Goal: Task Accomplishment & Management: Complete application form

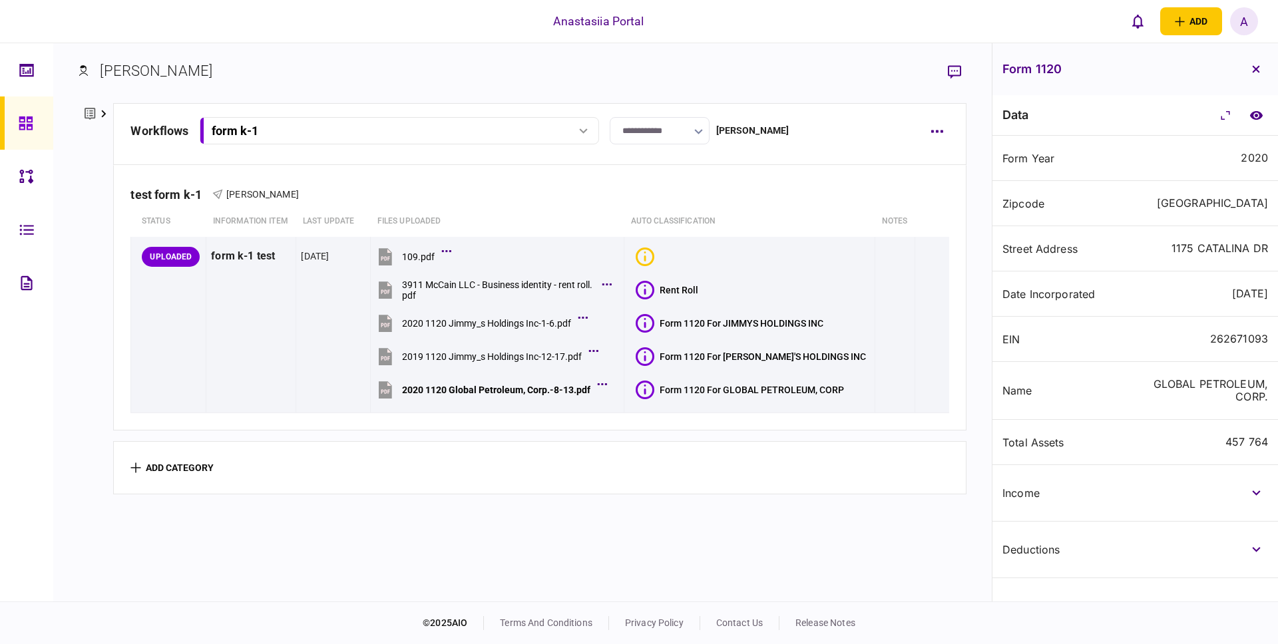
scroll to position [361, 0]
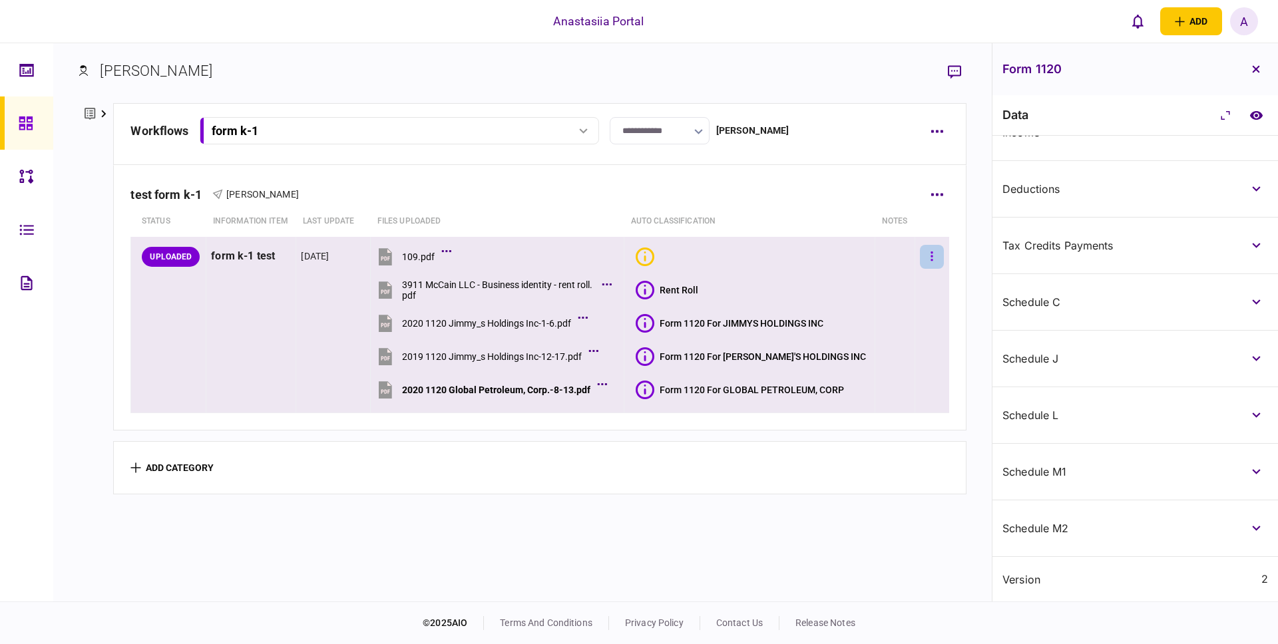
click at [920, 245] on button "button" at bounding box center [932, 257] width 24 height 24
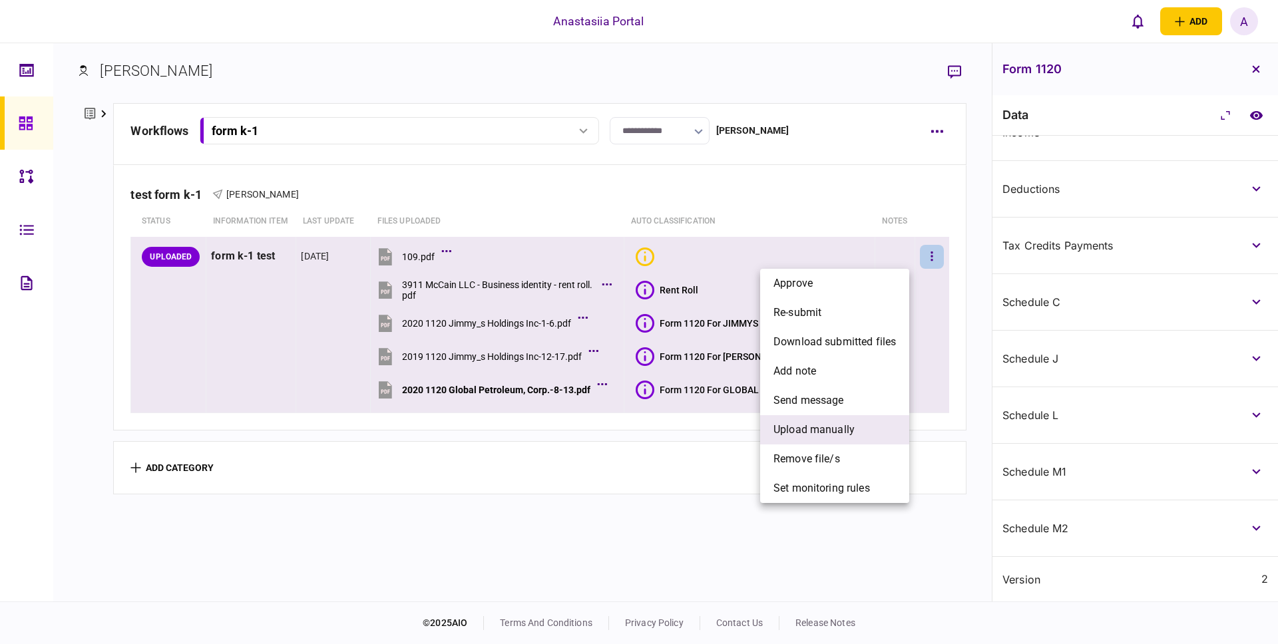
click at [820, 425] on span "upload manually" at bounding box center [814, 430] width 81 height 16
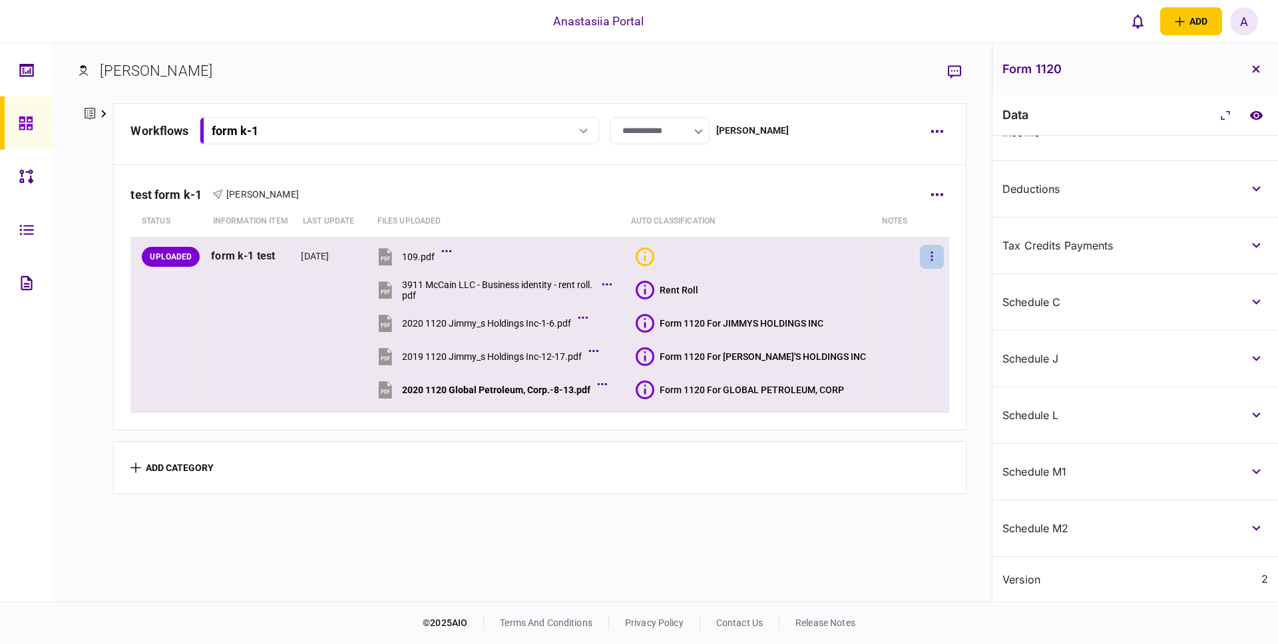
click at [931, 250] on icon "button" at bounding box center [932, 256] width 3 height 13
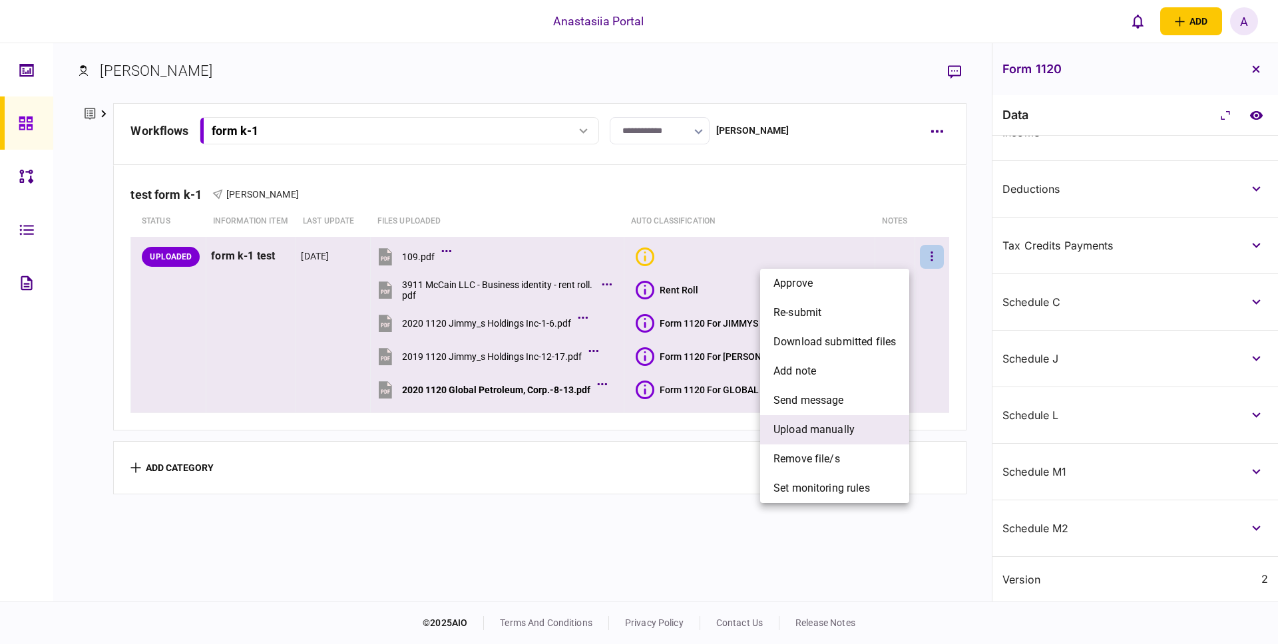
click at [841, 423] on span "upload manually" at bounding box center [814, 430] width 81 height 16
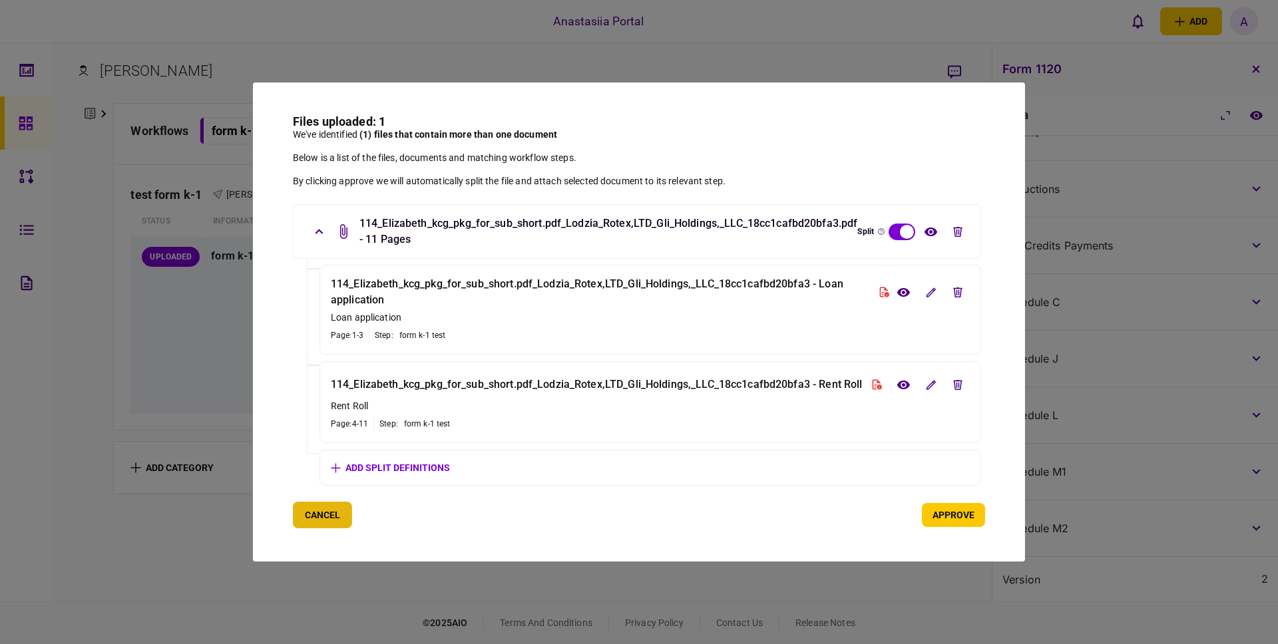
click at [318, 515] on button "Cancel" at bounding box center [322, 515] width 59 height 27
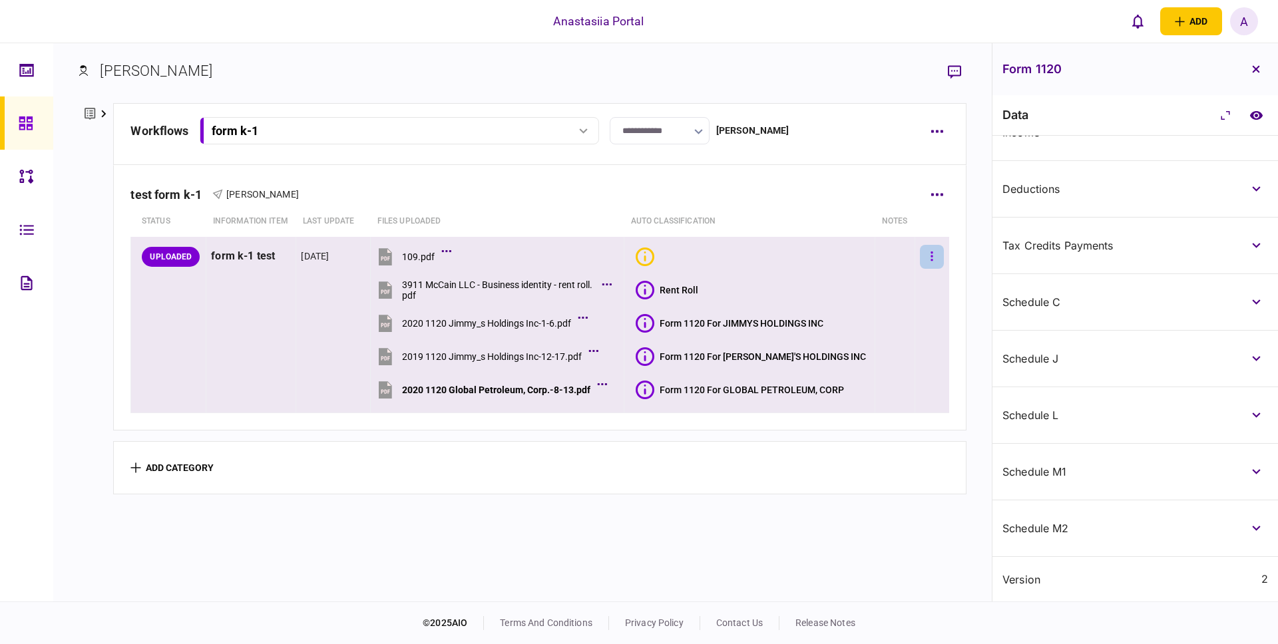
click at [923, 254] on button "button" at bounding box center [932, 257] width 24 height 24
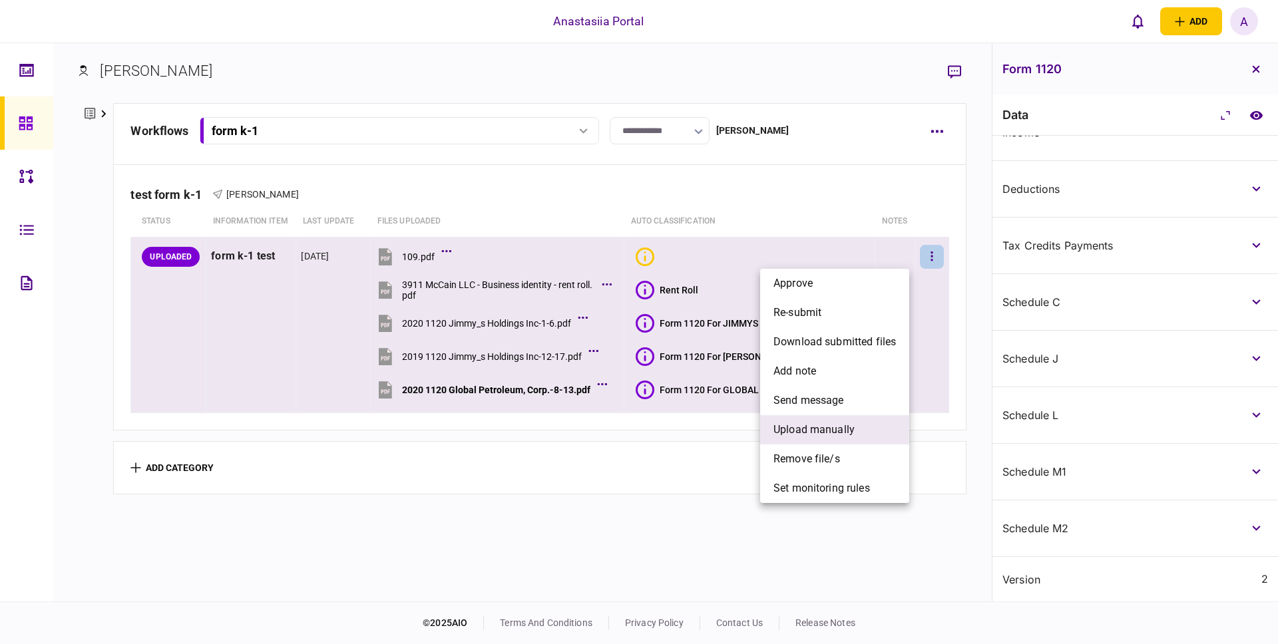
click at [842, 434] on span "upload manually" at bounding box center [814, 430] width 81 height 16
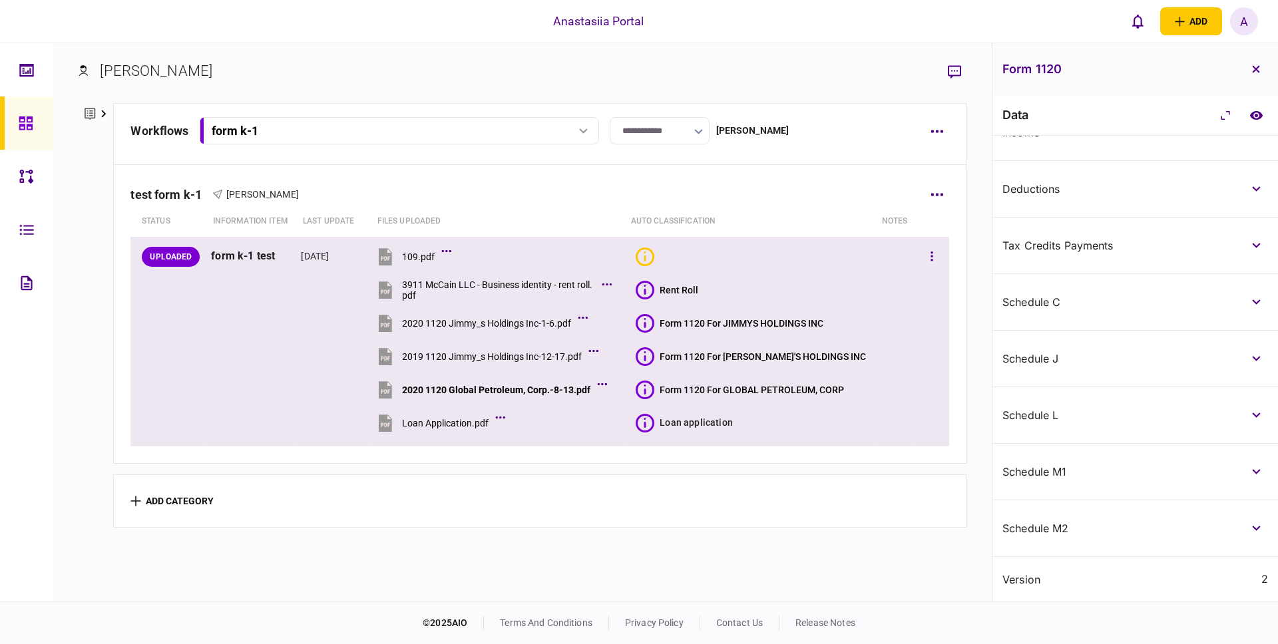
click at [650, 421] on icon at bounding box center [645, 423] width 19 height 19
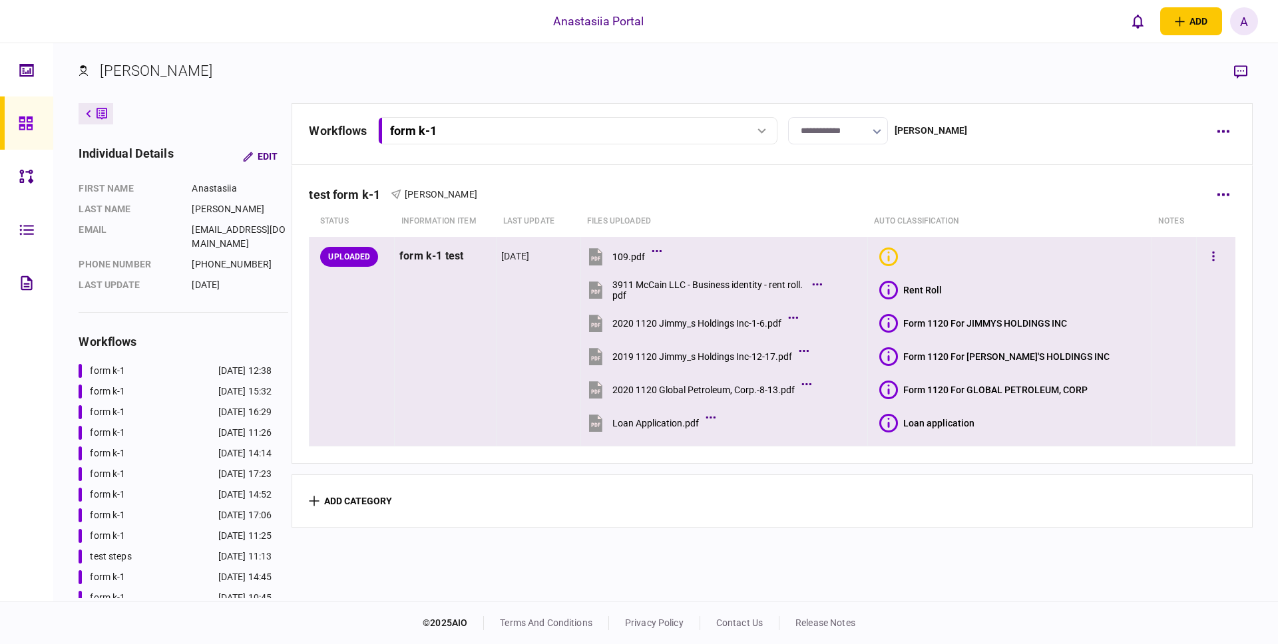
click at [895, 427] on icon at bounding box center [888, 423] width 19 height 19
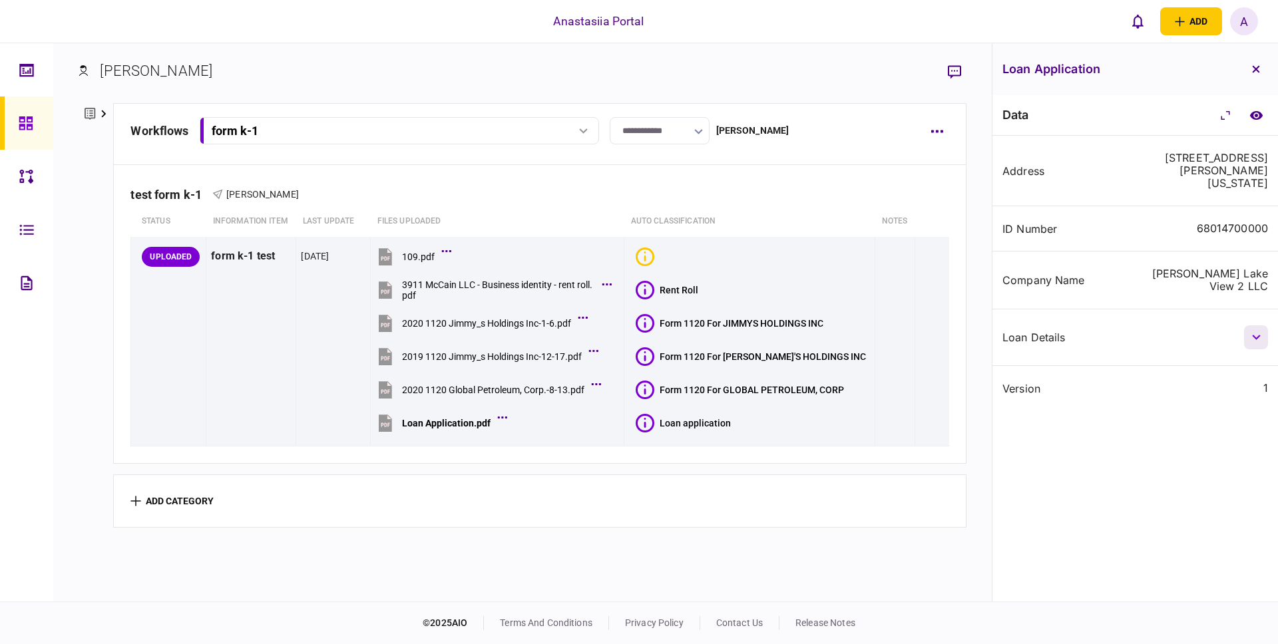
click at [1256, 334] on button "button" at bounding box center [1256, 338] width 24 height 24
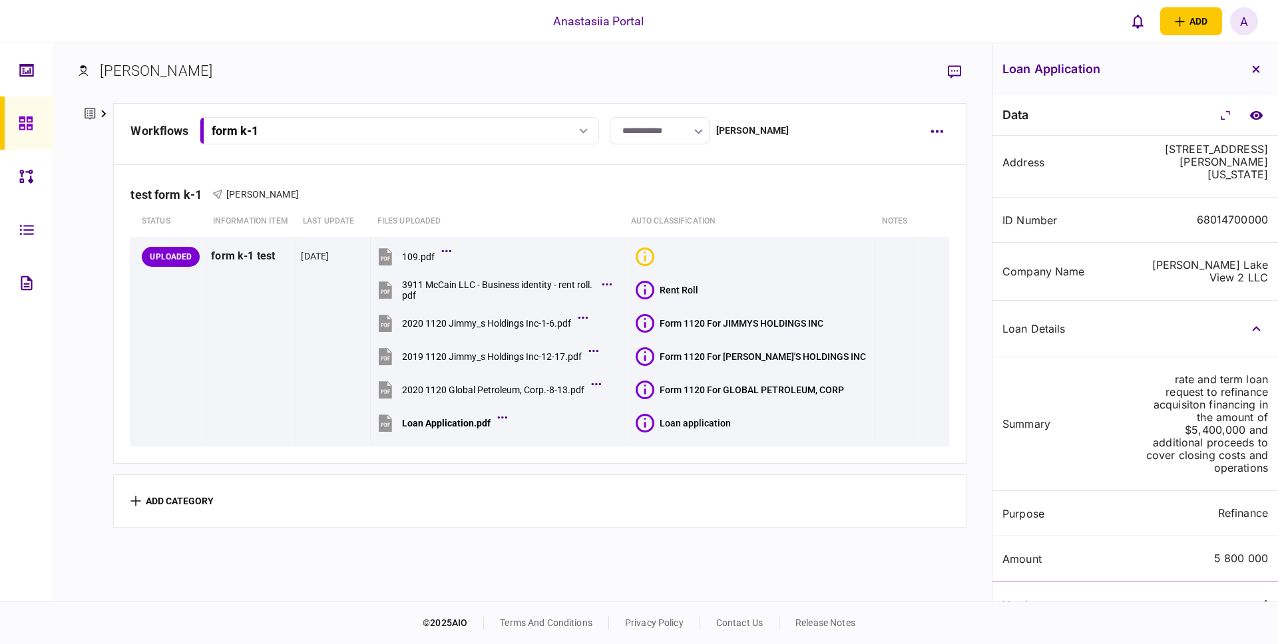
scroll to position [34, 0]
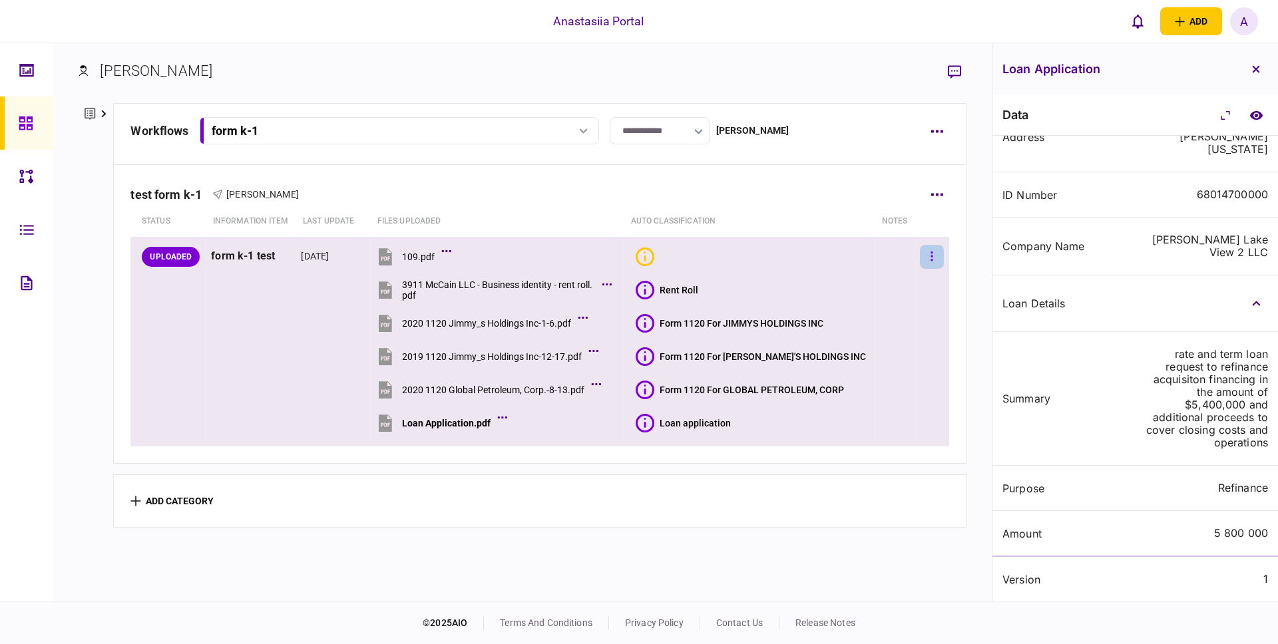
click at [927, 256] on button "button" at bounding box center [932, 257] width 24 height 24
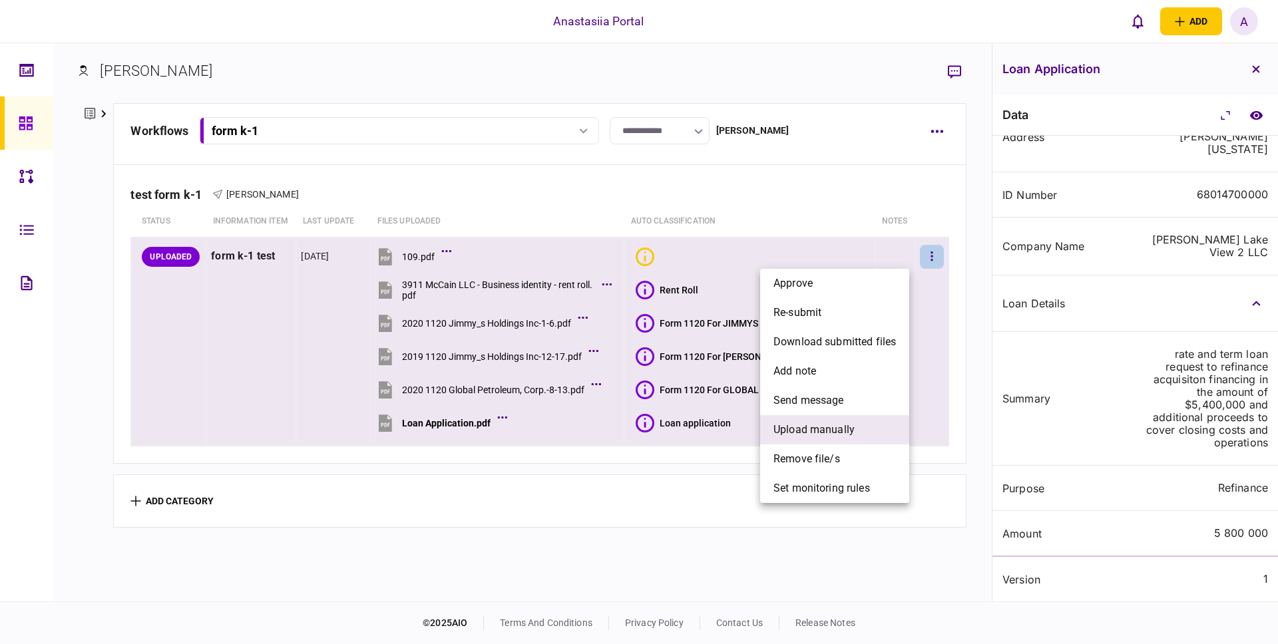
click at [801, 435] on span "upload manually" at bounding box center [814, 430] width 81 height 16
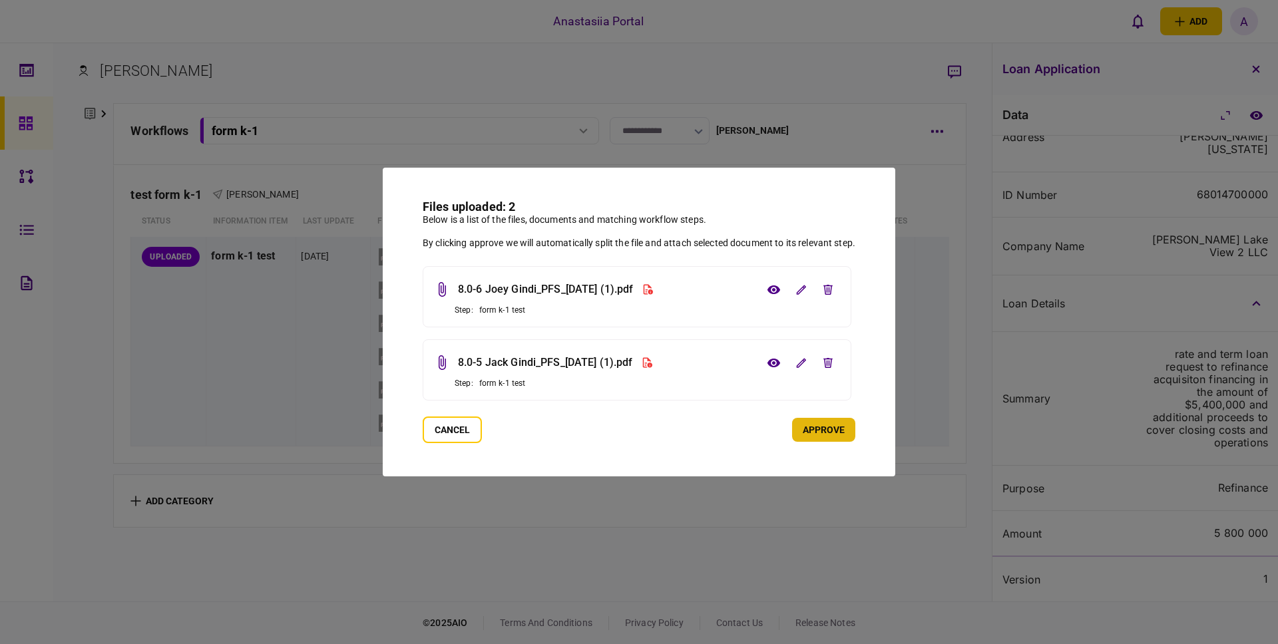
click at [826, 430] on button "approve" at bounding box center [823, 430] width 63 height 24
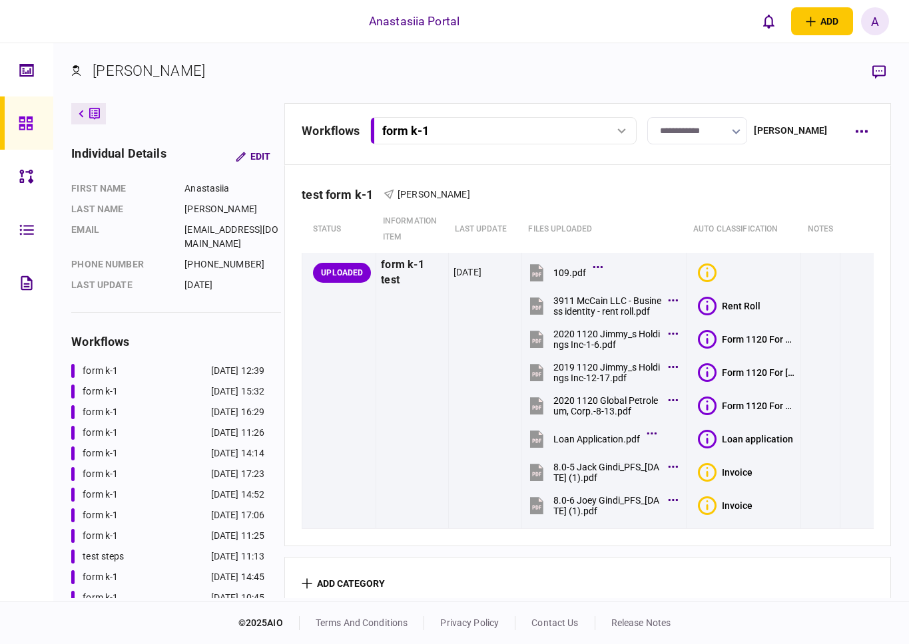
click at [864, 16] on div "A" at bounding box center [875, 21] width 28 height 28
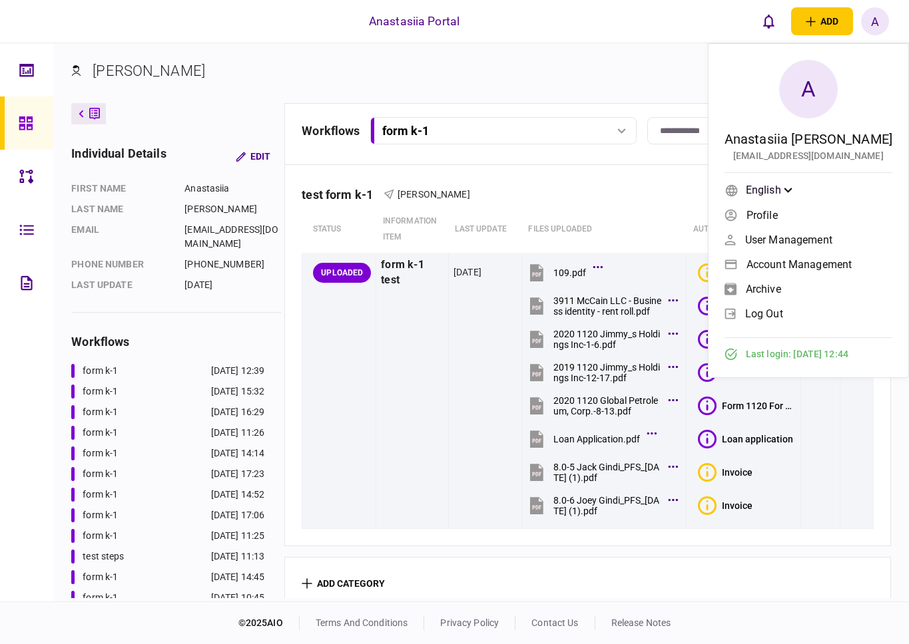
click at [786, 264] on span "Account management" at bounding box center [798, 264] width 105 height 11
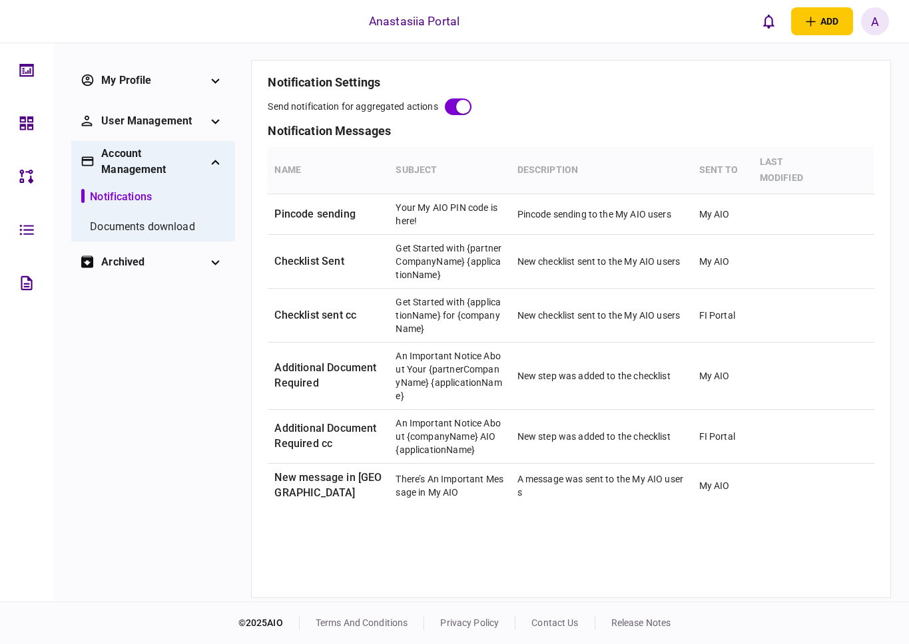
click at [126, 86] on div "My profile" at bounding box center [153, 81] width 104 height 16
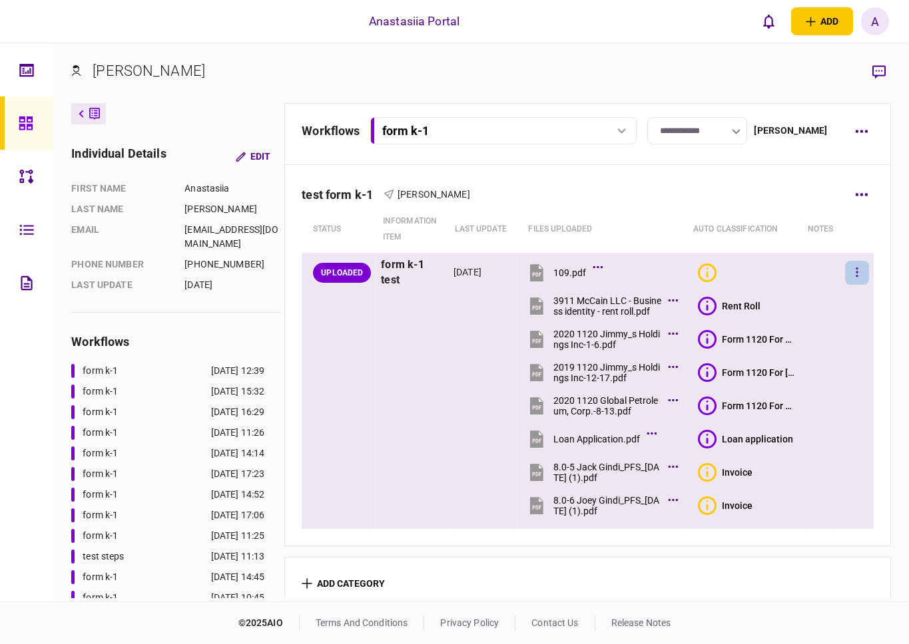
click at [850, 264] on button "button" at bounding box center [857, 273] width 24 height 24
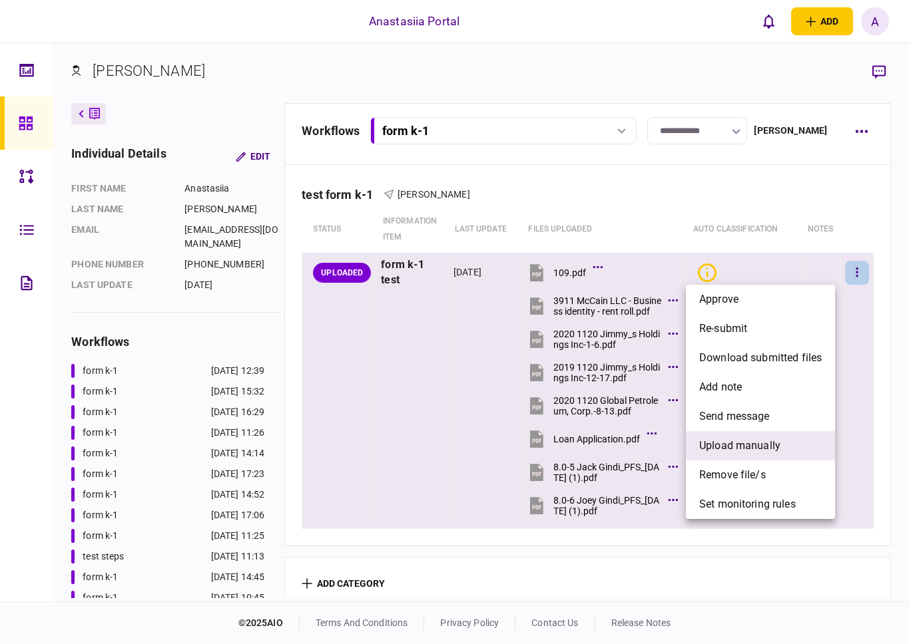
click at [731, 454] on li "upload manually" at bounding box center [760, 445] width 149 height 29
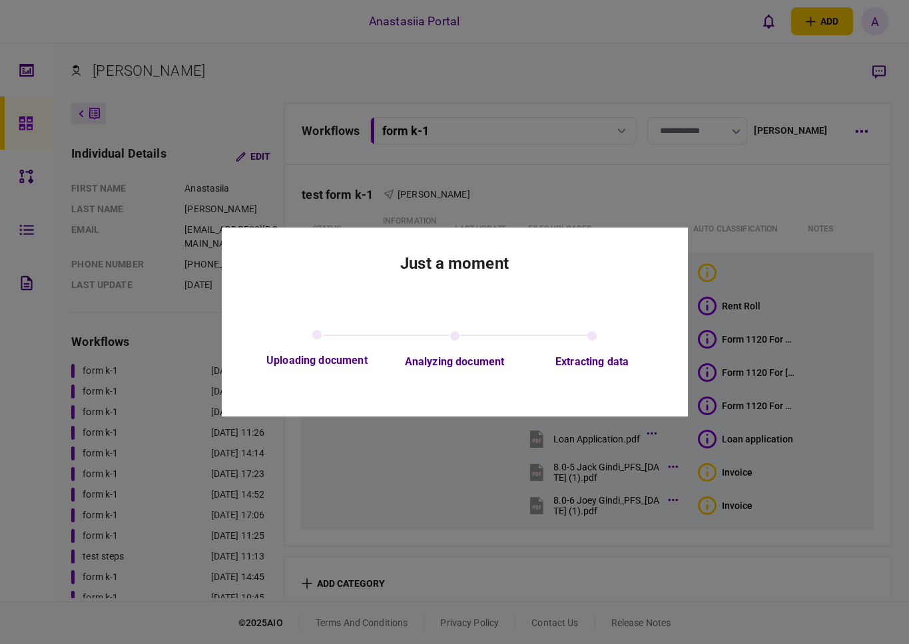
drag, startPoint x: 801, startPoint y: 78, endPoint x: 802, endPoint y: 94, distance: 16.0
click at [799, 77] on div at bounding box center [454, 322] width 909 height 644
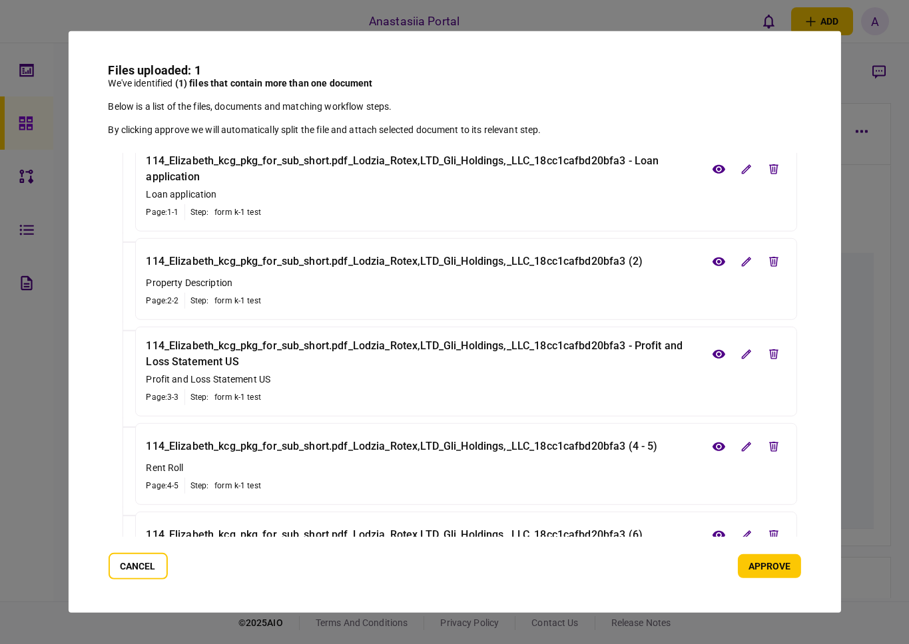
scroll to position [103, 0]
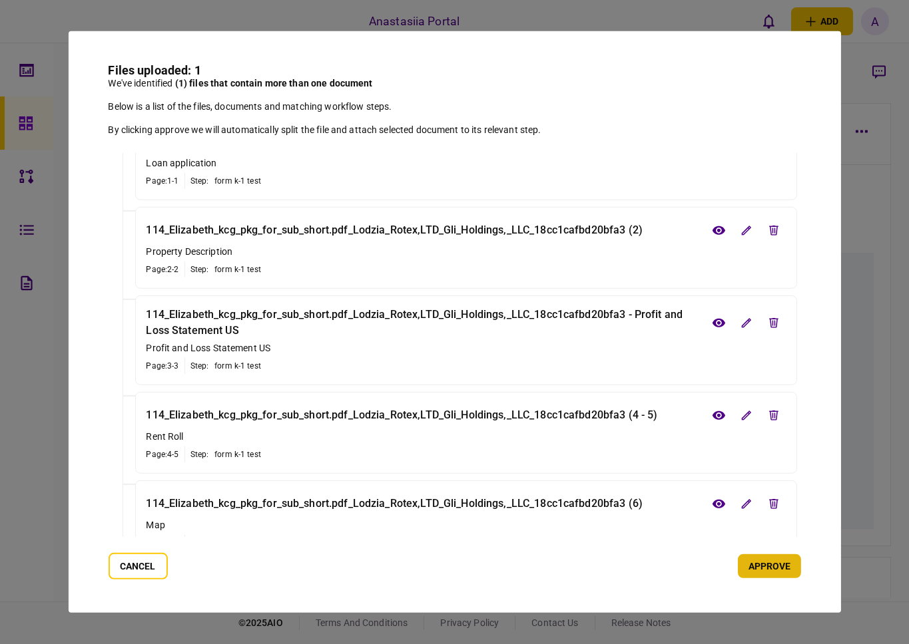
click at [771, 569] on button "approve" at bounding box center [769, 567] width 63 height 24
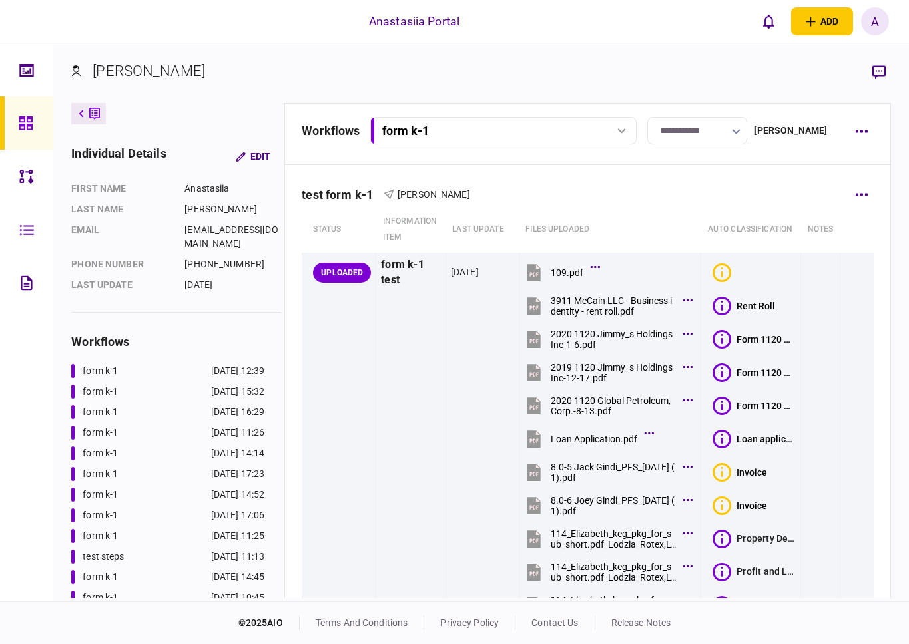
click at [878, 220] on div "test form k-1 Anastasiia Myronchenko status Information item last update Files …" at bounding box center [587, 456] width 605 height 580
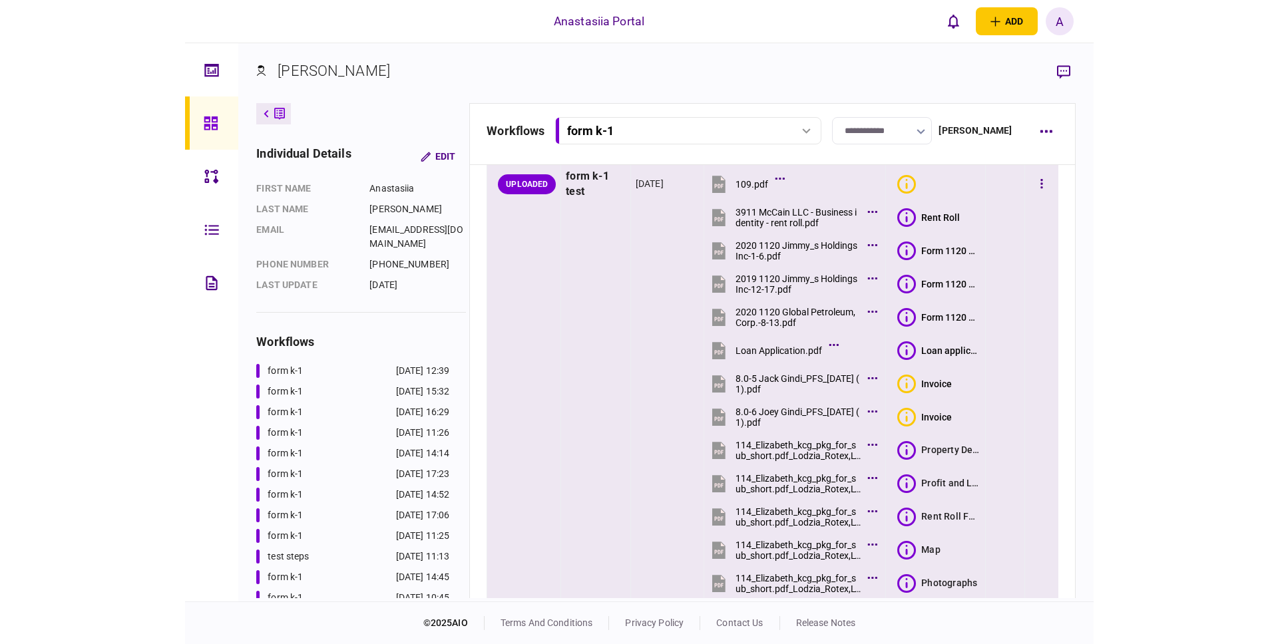
scroll to position [216, 0]
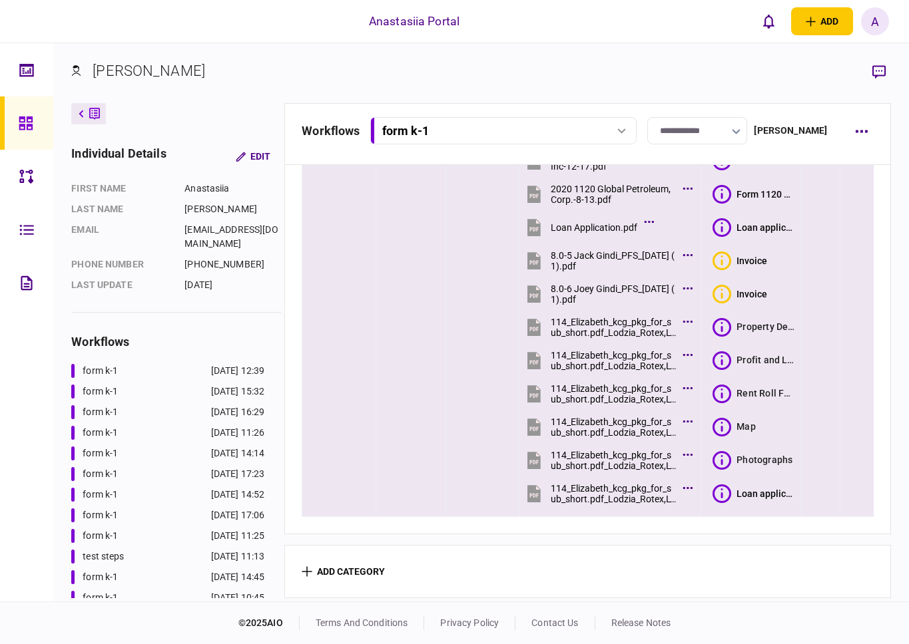
click at [718, 352] on icon at bounding box center [721, 361] width 19 height 19
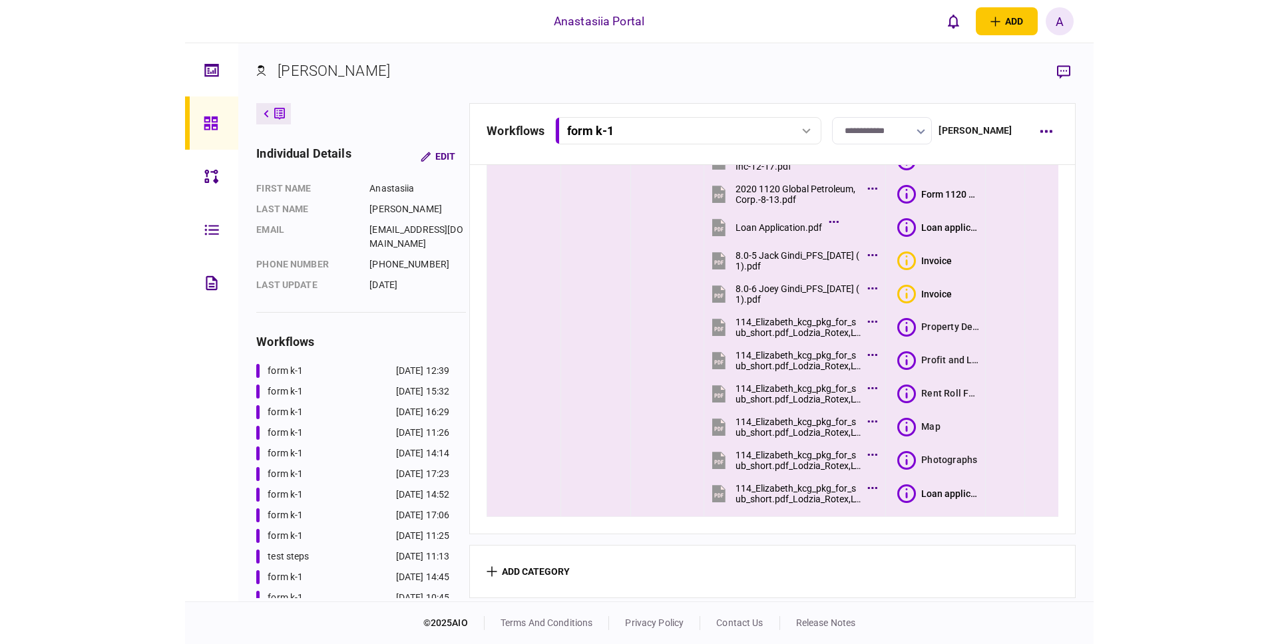
scroll to position [200, 0]
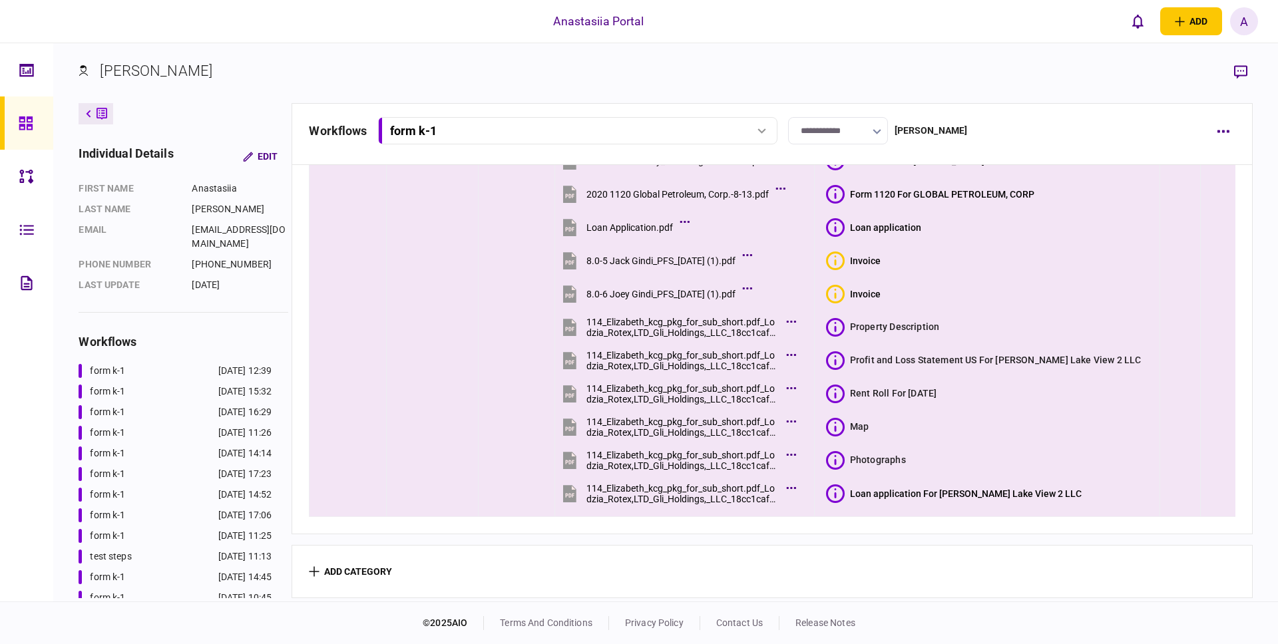
click at [845, 393] on icon at bounding box center [835, 394] width 19 height 19
click at [770, 387] on div "114_Elizabeth_kcg_pkg_for_sub_short.pdf_Lodzia_Rotex,LTD_Gli_Holdings,_LLC_18cc…" at bounding box center [683, 393] width 193 height 21
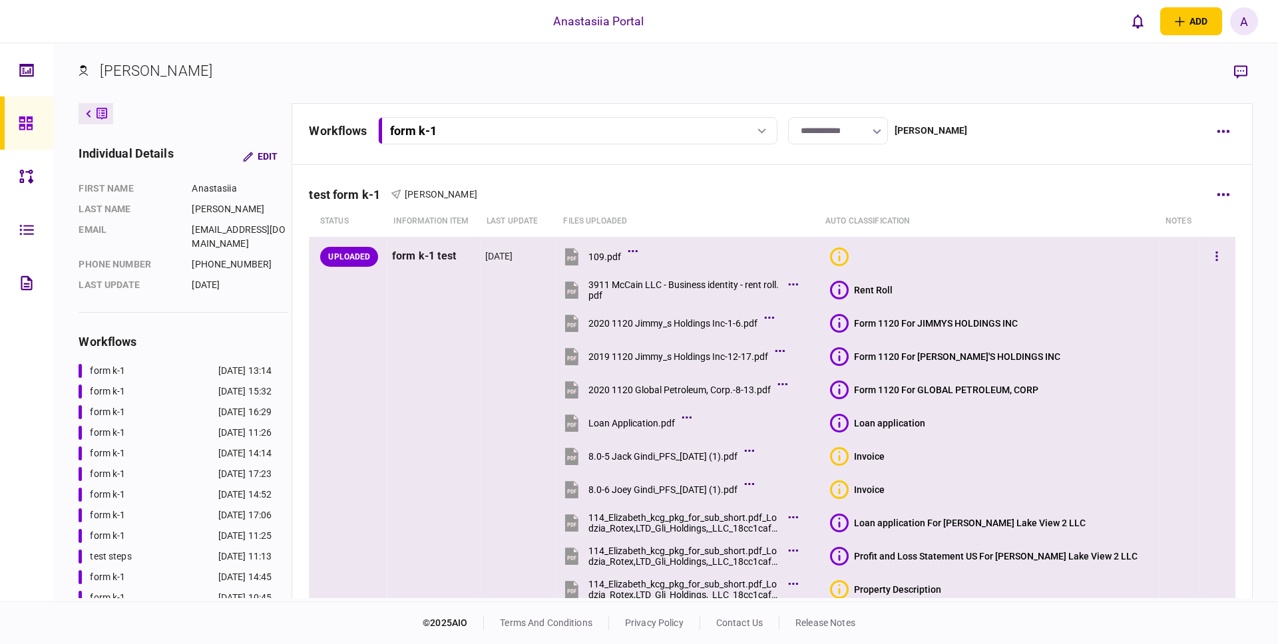
scroll to position [200, 0]
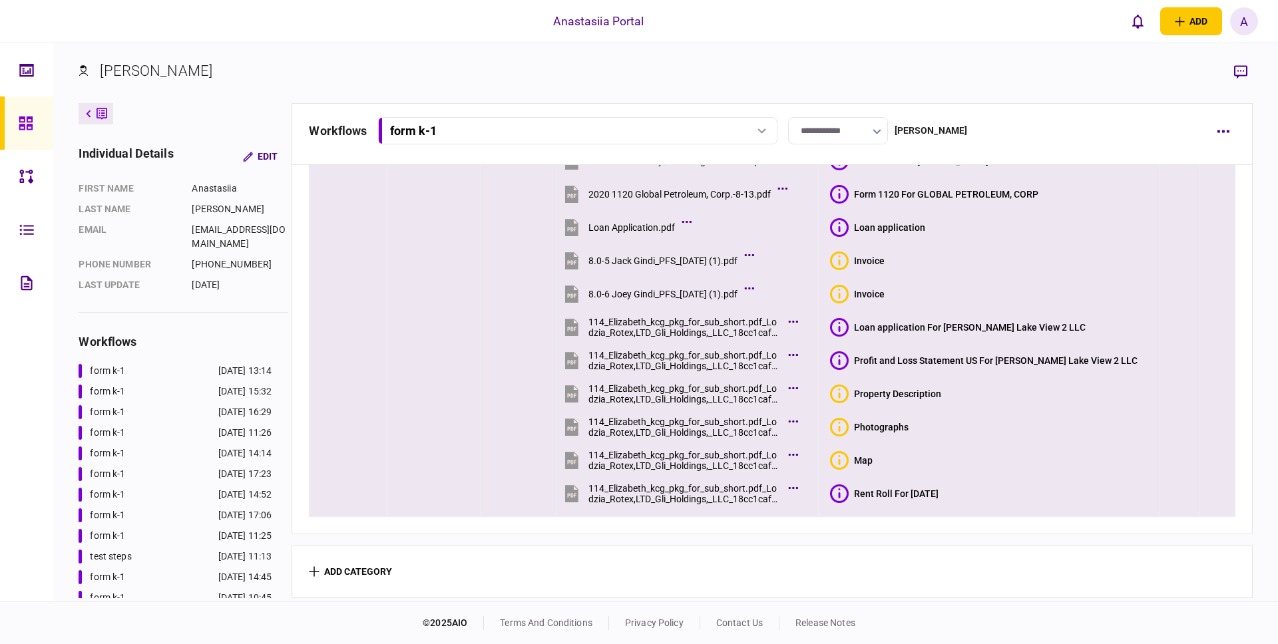
click at [849, 355] on icon at bounding box center [839, 361] width 19 height 19
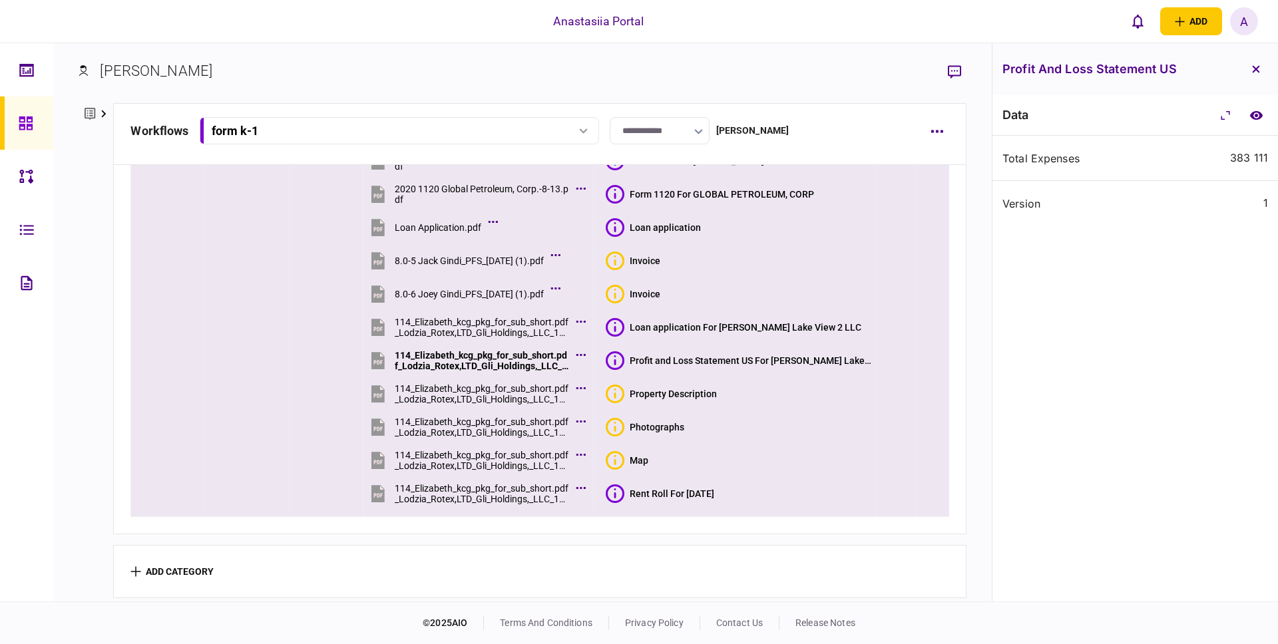
click at [620, 330] on icon at bounding box center [615, 327] width 19 height 19
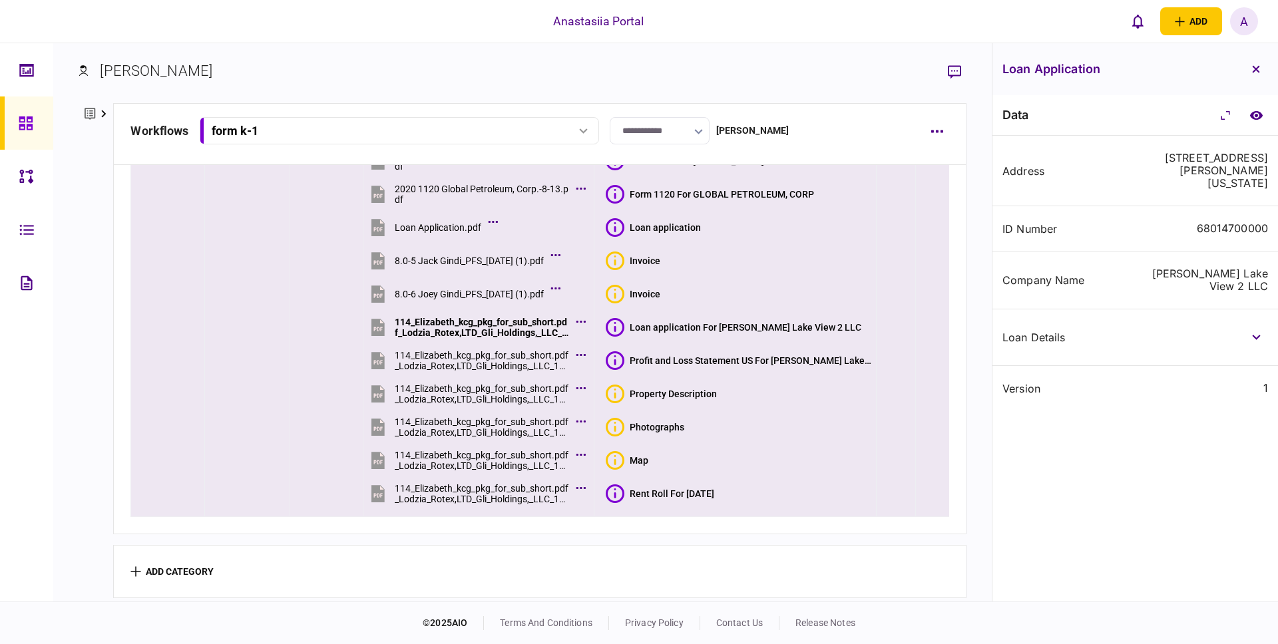
click at [624, 491] on icon at bounding box center [615, 494] width 19 height 19
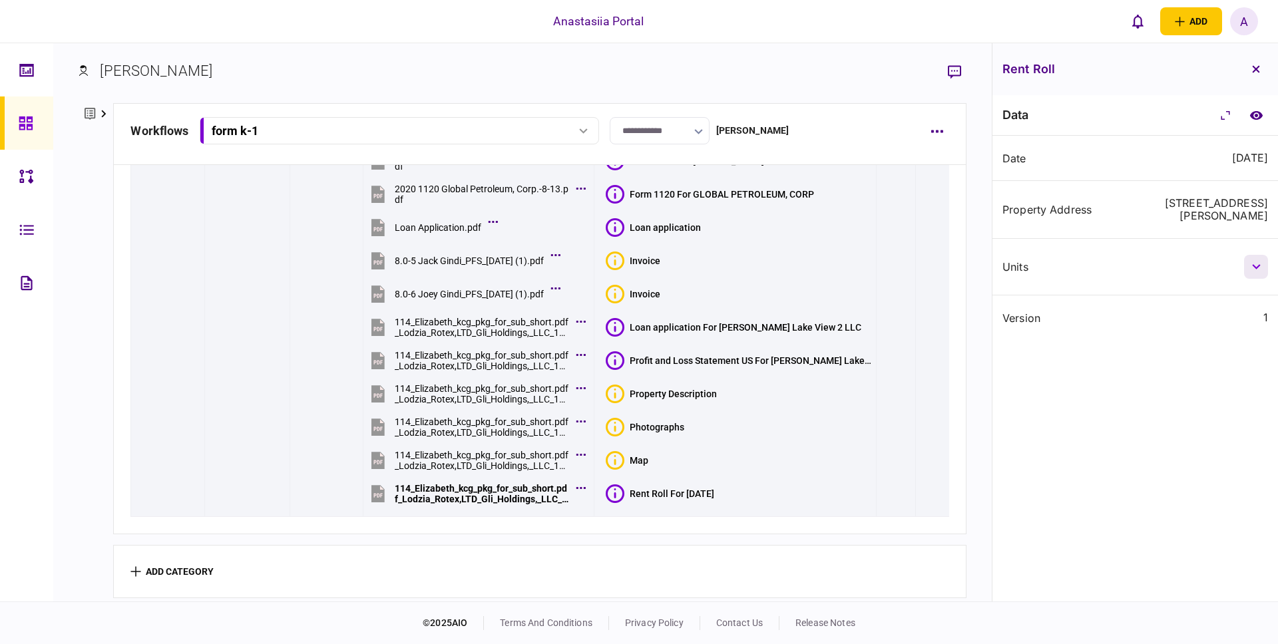
click at [1258, 264] on icon "button" at bounding box center [1256, 266] width 9 height 5
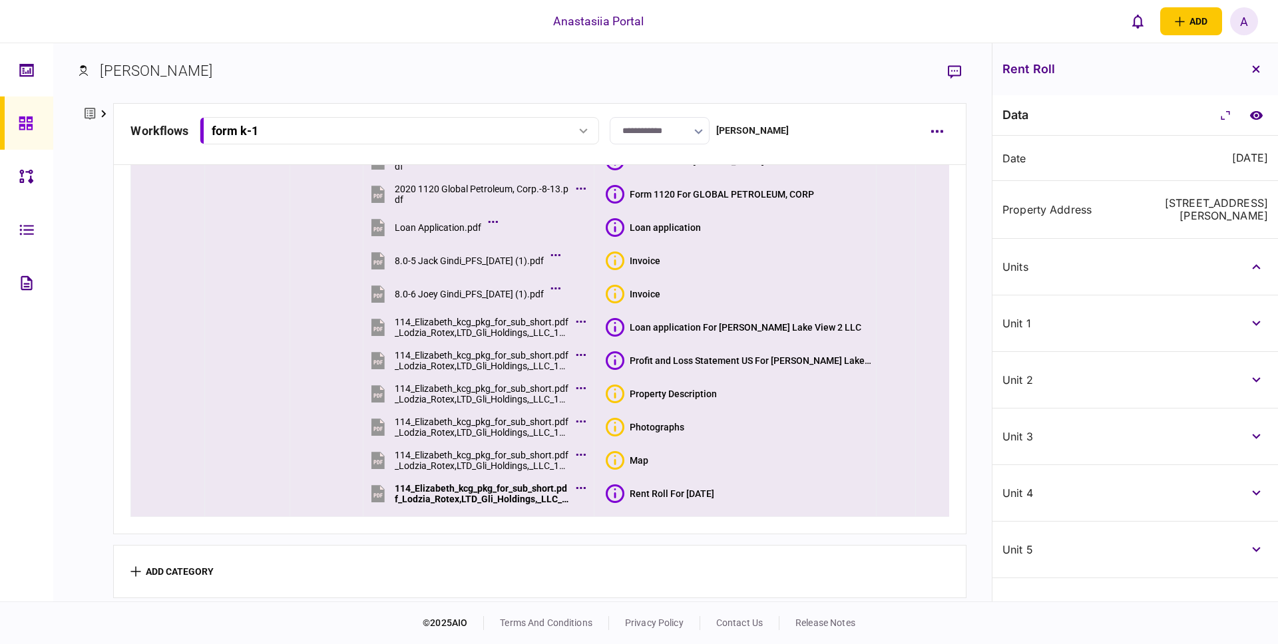
scroll to position [8, 0]
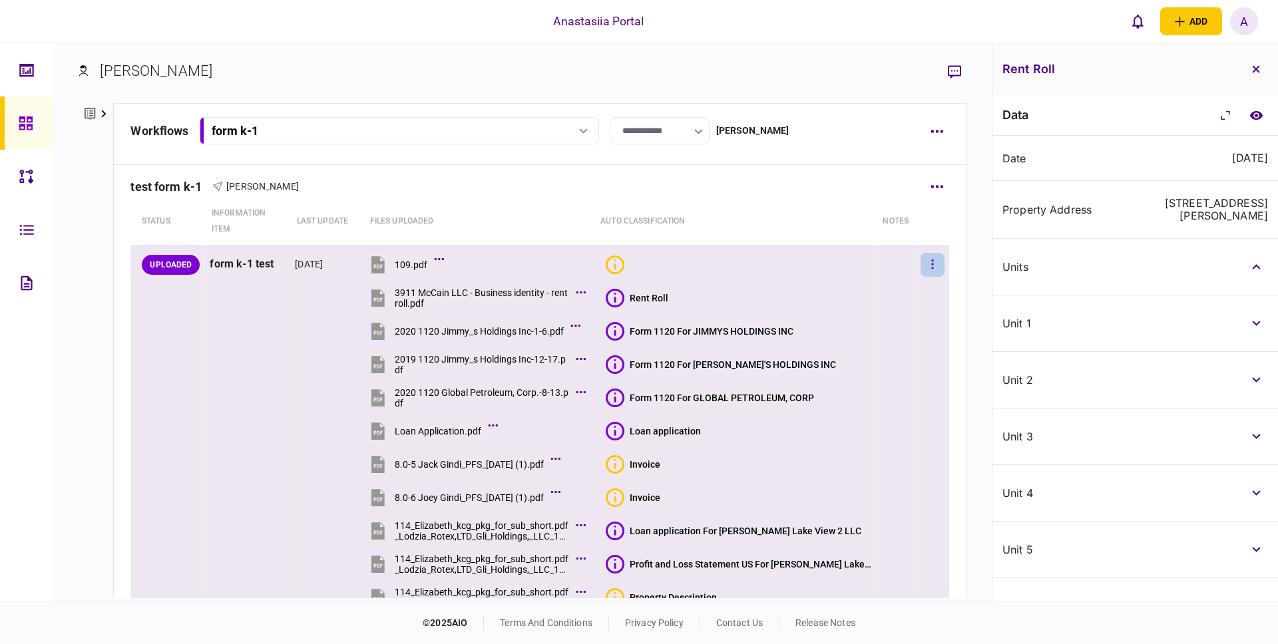
click at [927, 267] on button "button" at bounding box center [933, 265] width 24 height 24
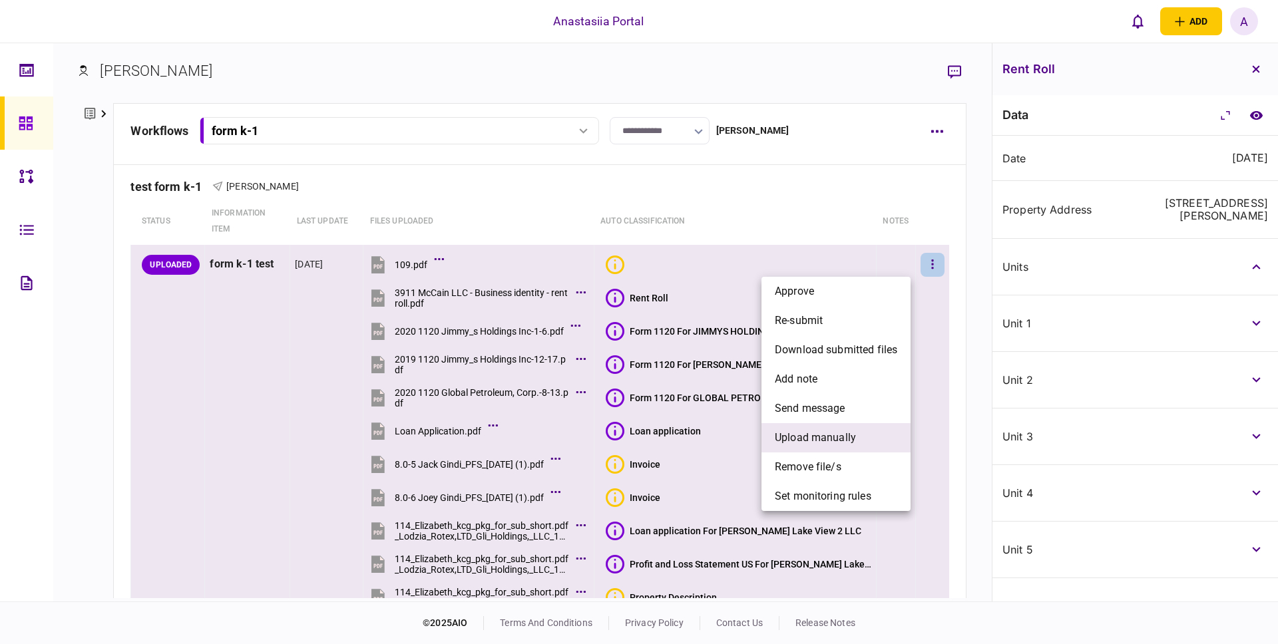
click at [823, 445] on span "upload manually" at bounding box center [815, 438] width 81 height 16
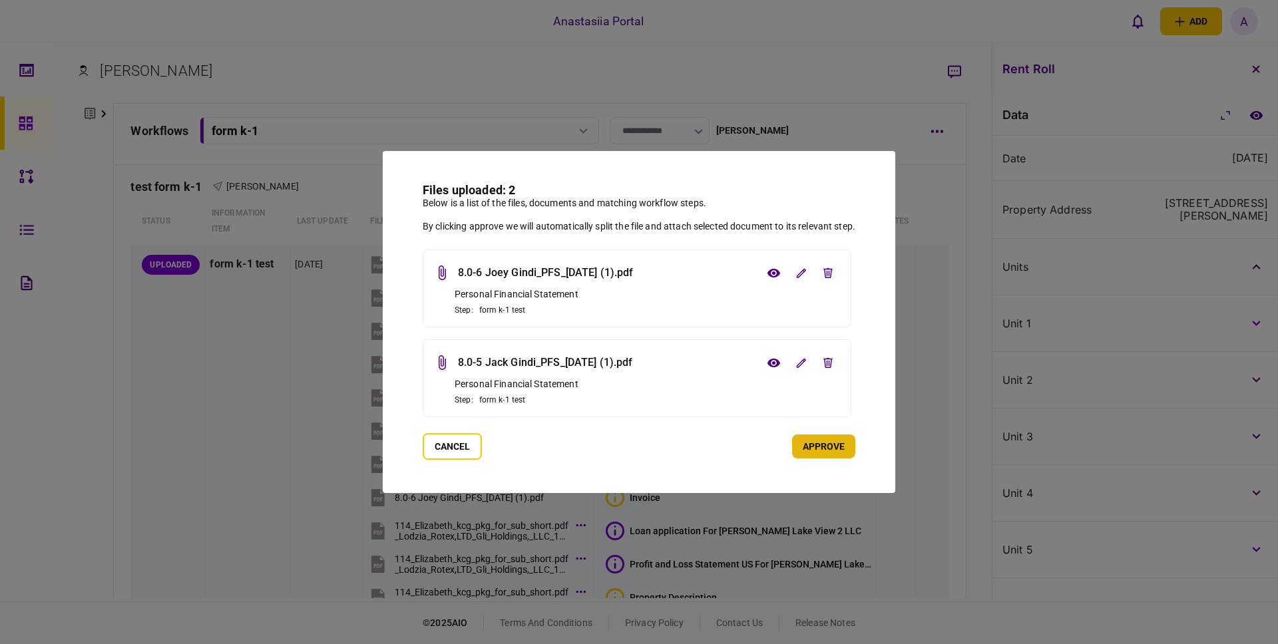
click at [824, 447] on button "approve" at bounding box center [823, 447] width 63 height 24
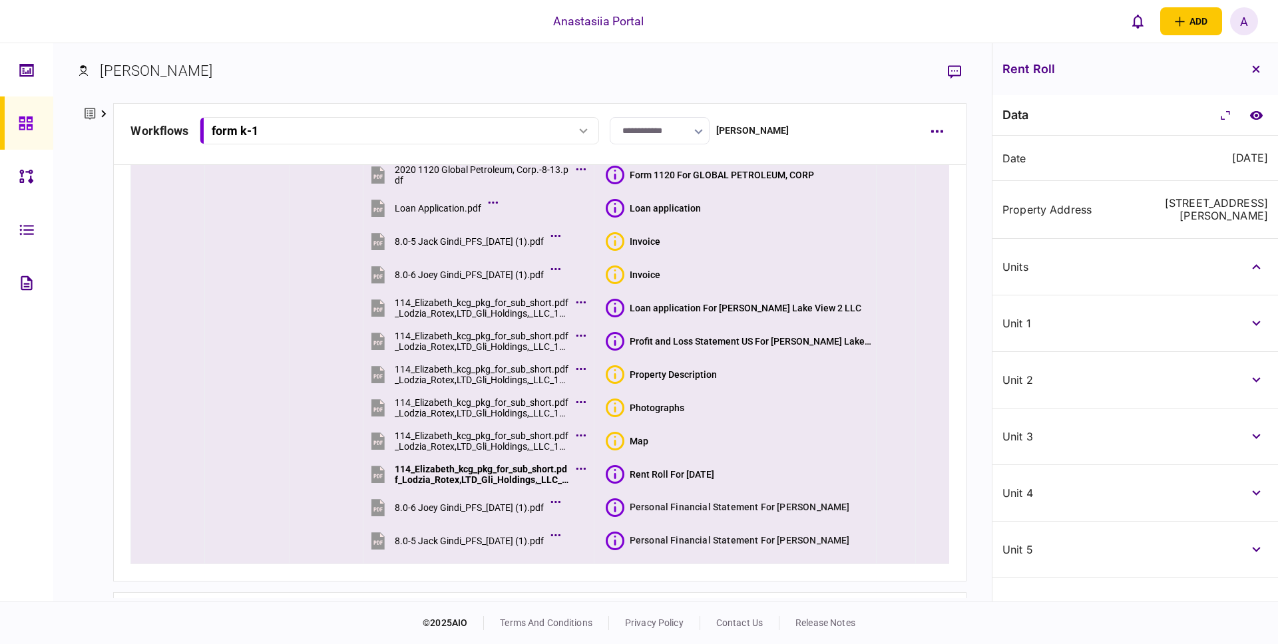
scroll to position [282, 0]
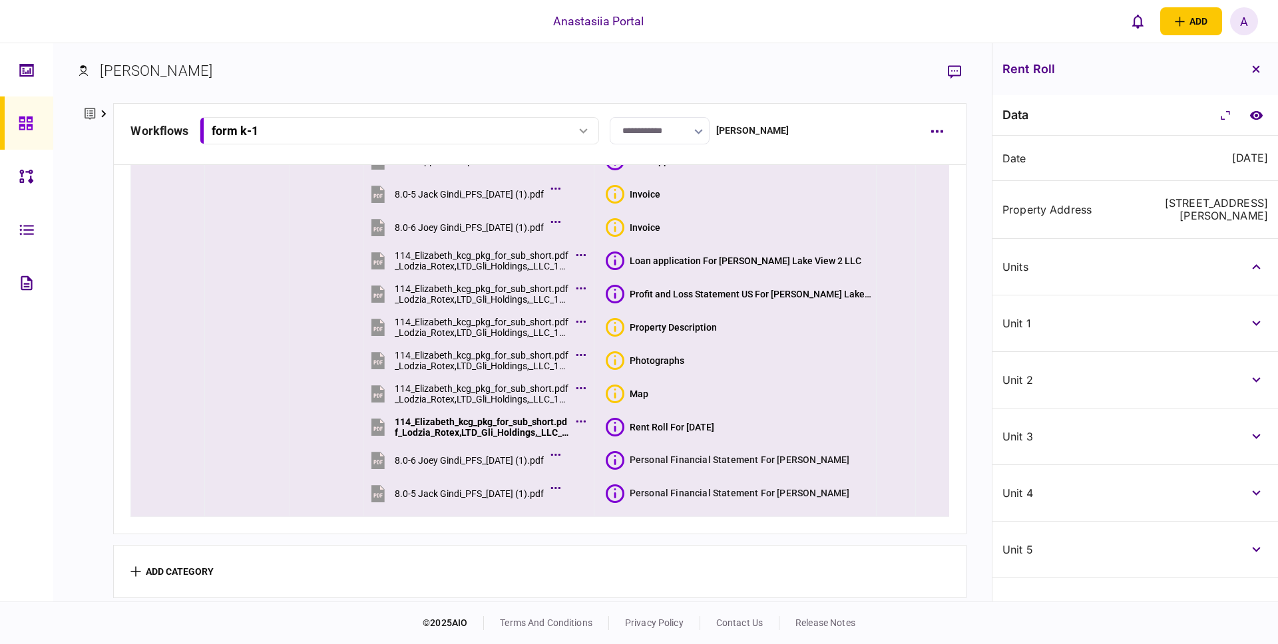
click at [624, 457] on icon at bounding box center [615, 460] width 19 height 19
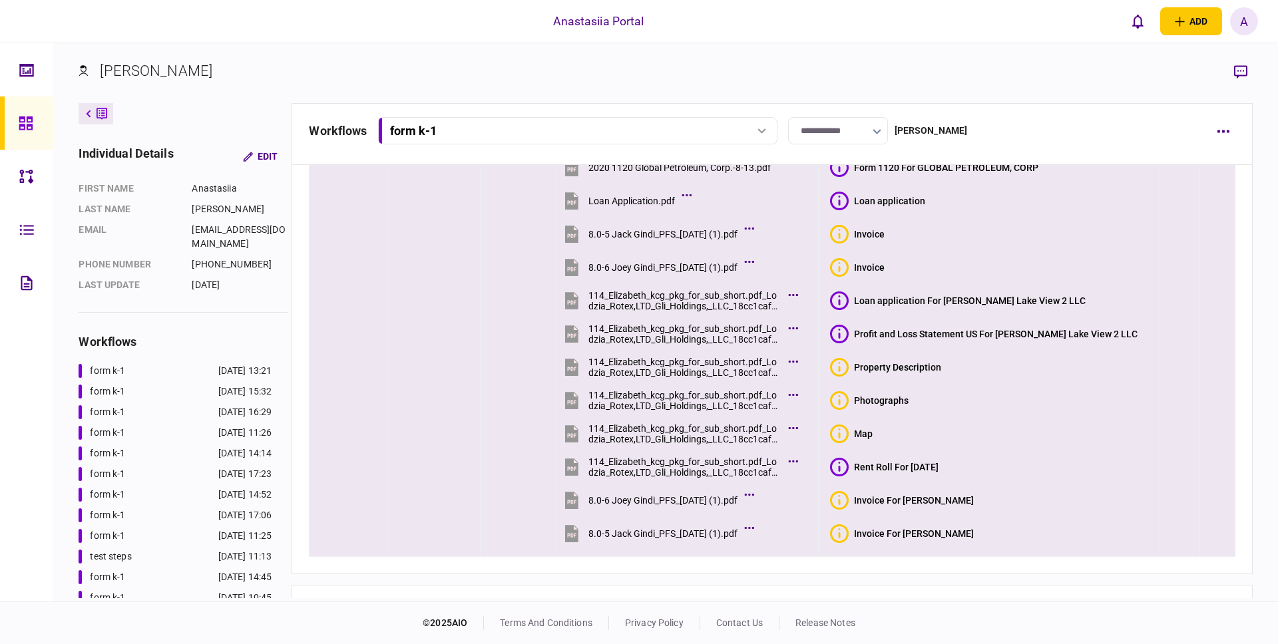
scroll to position [266, 0]
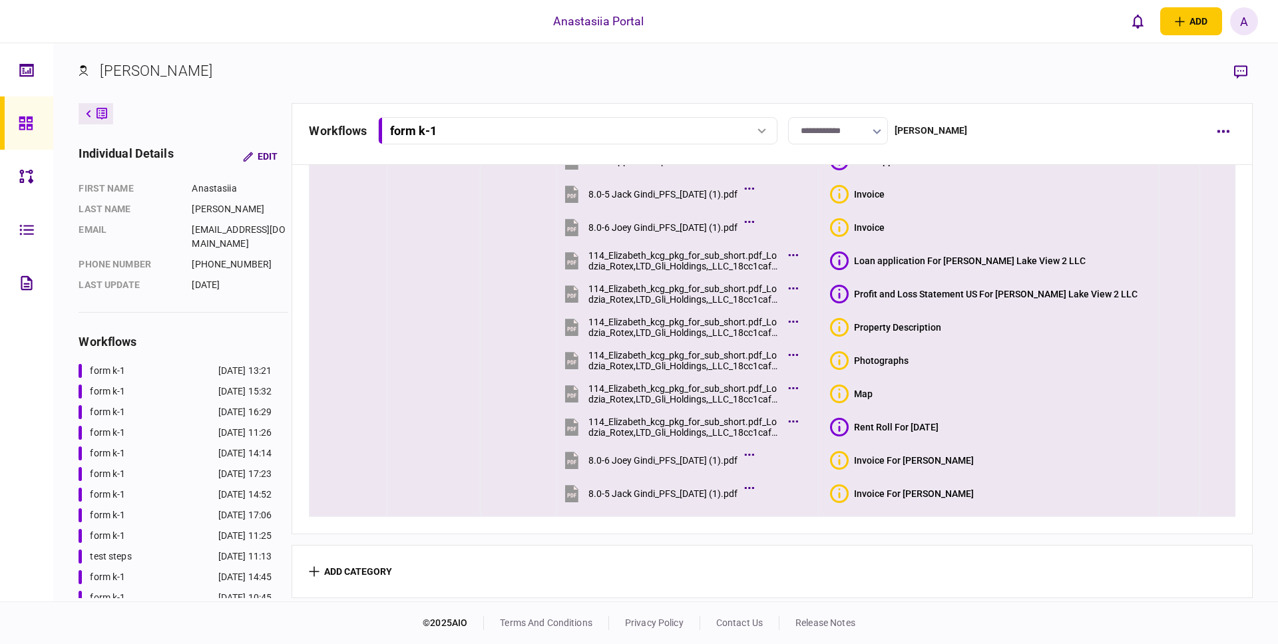
click at [781, 447] on section "8.0-6 Joey Gindi_PFS_[DATE] (1).pdf" at bounding box center [678, 461] width 233 height 33
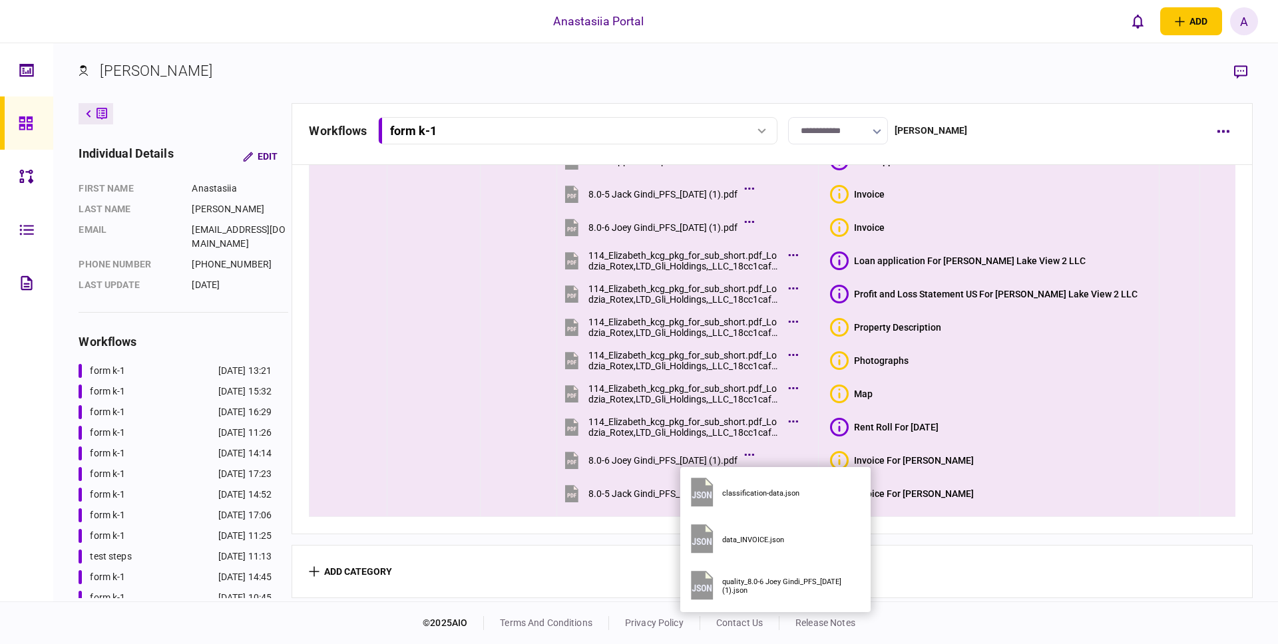
click at [754, 454] on icon at bounding box center [749, 455] width 9 height 2
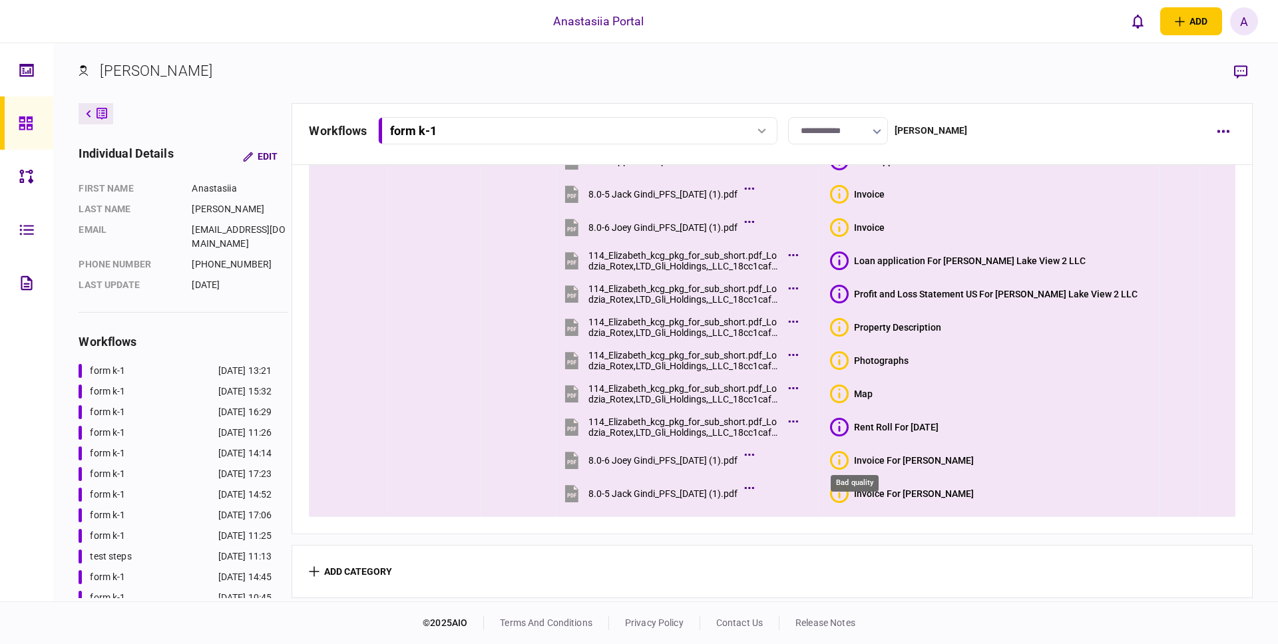
click at [849, 461] on icon "Bad quality" at bounding box center [839, 460] width 19 height 19
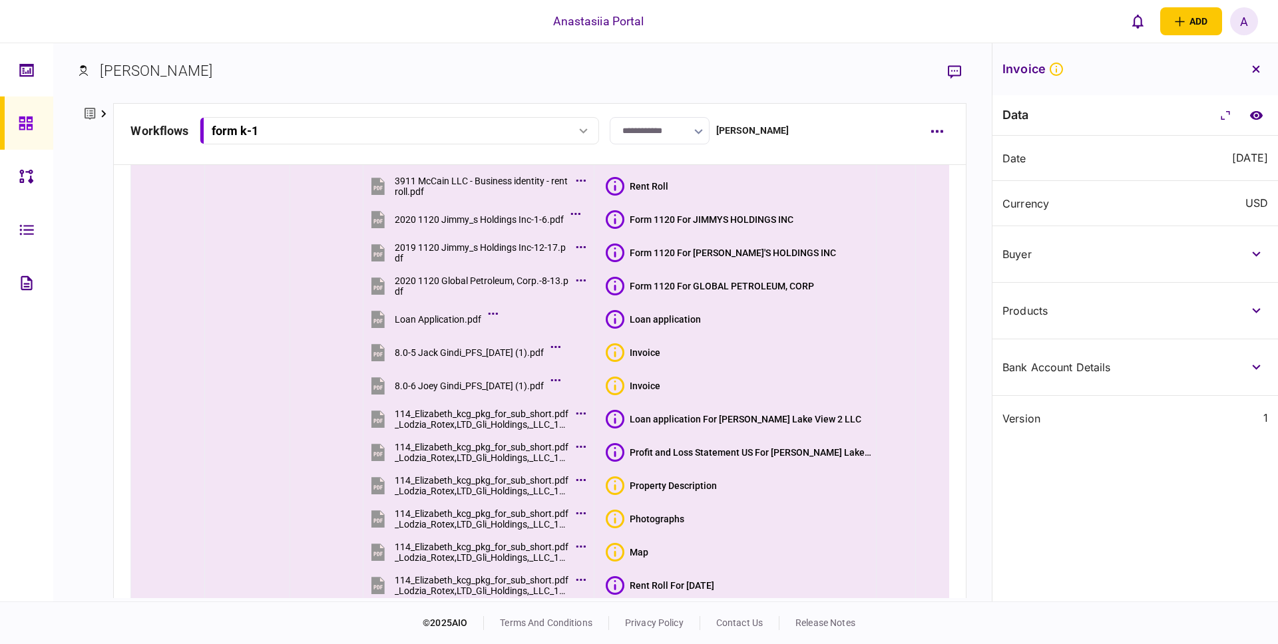
scroll to position [0, 0]
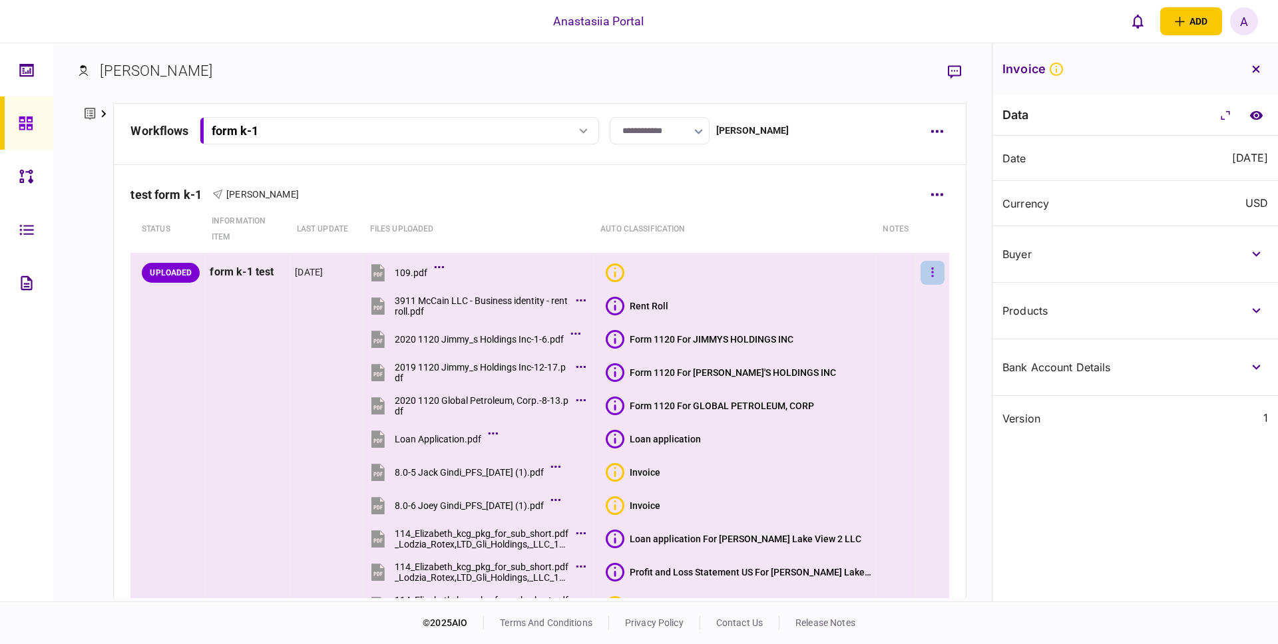
click at [931, 272] on icon "button" at bounding box center [932, 272] width 3 height 13
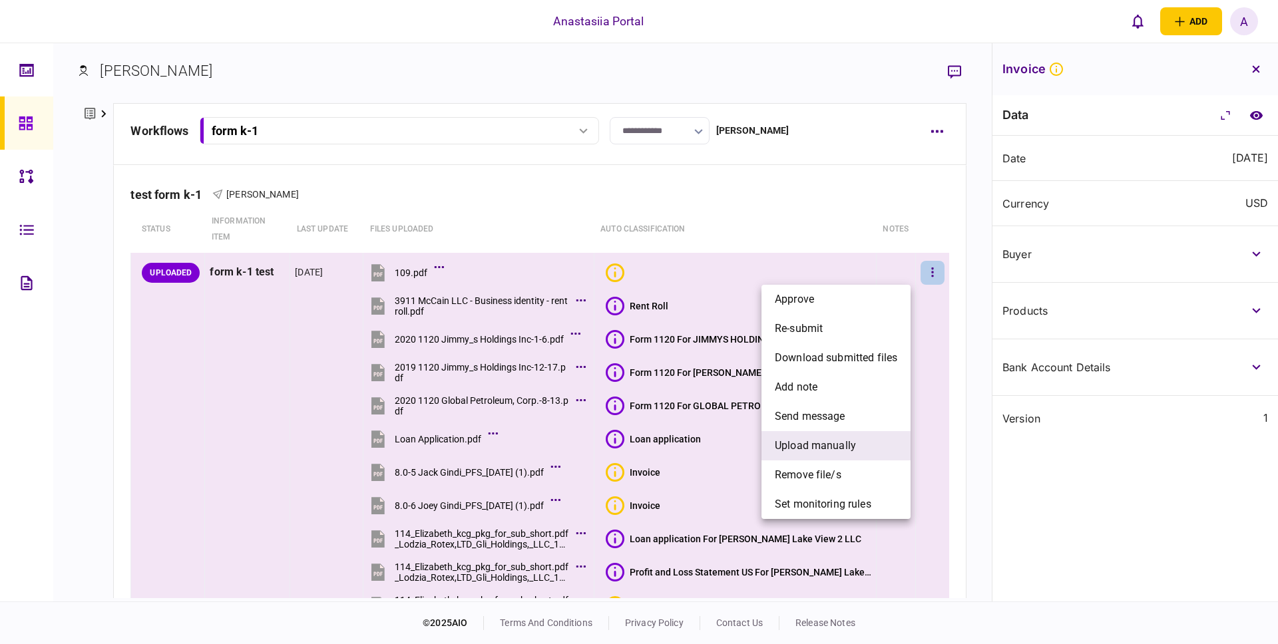
click at [819, 448] on span "upload manually" at bounding box center [815, 446] width 81 height 16
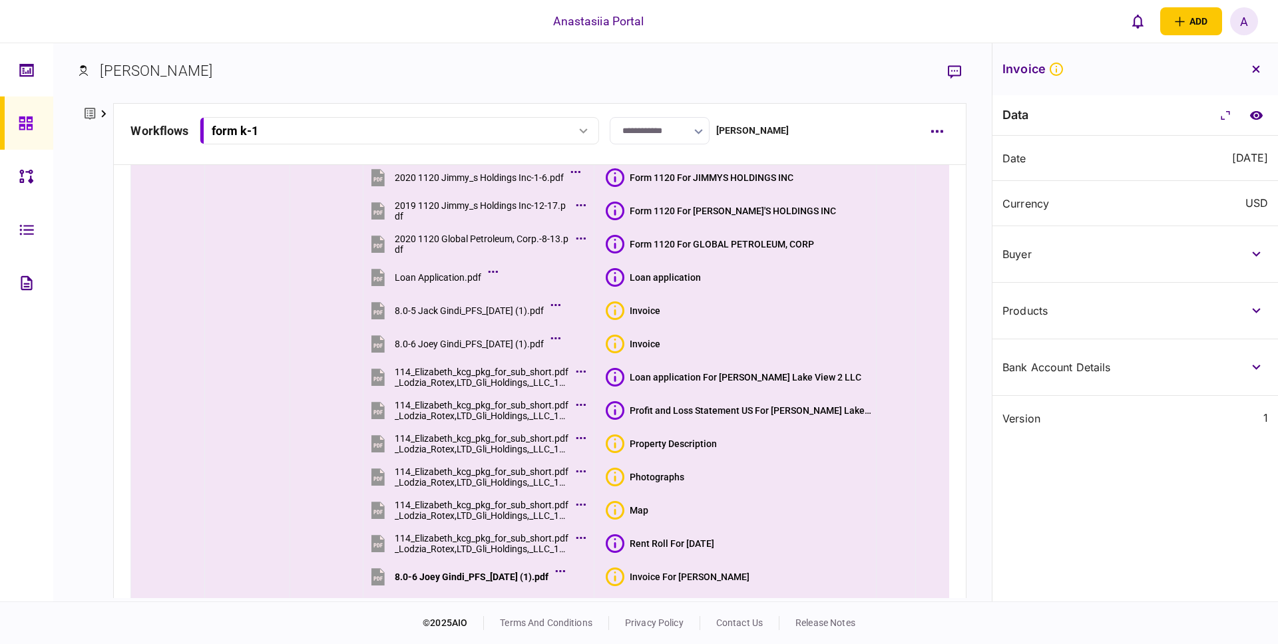
scroll to position [316, 0]
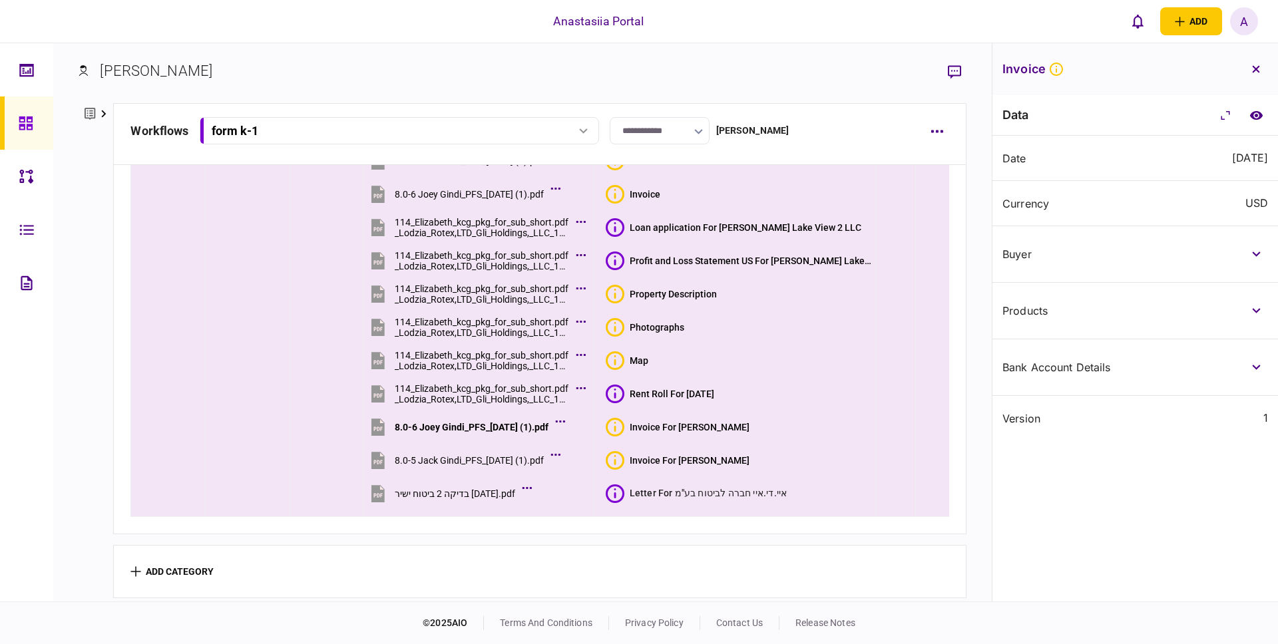
click at [618, 493] on icon at bounding box center [615, 494] width 19 height 19
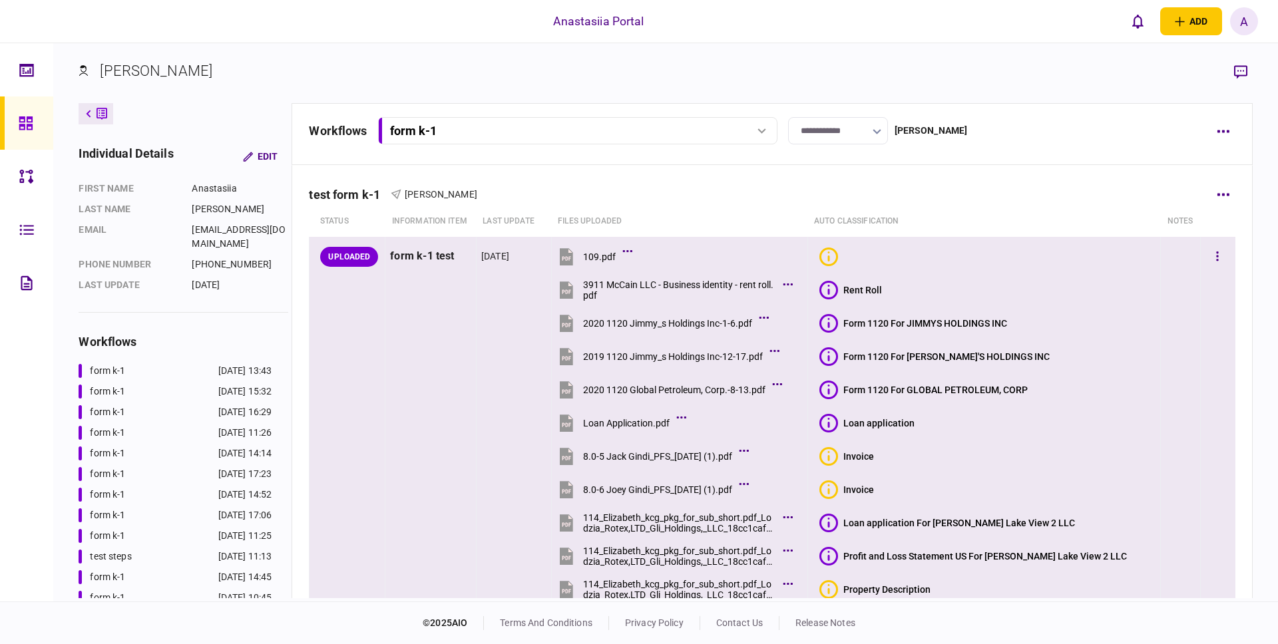
scroll to position [291, 0]
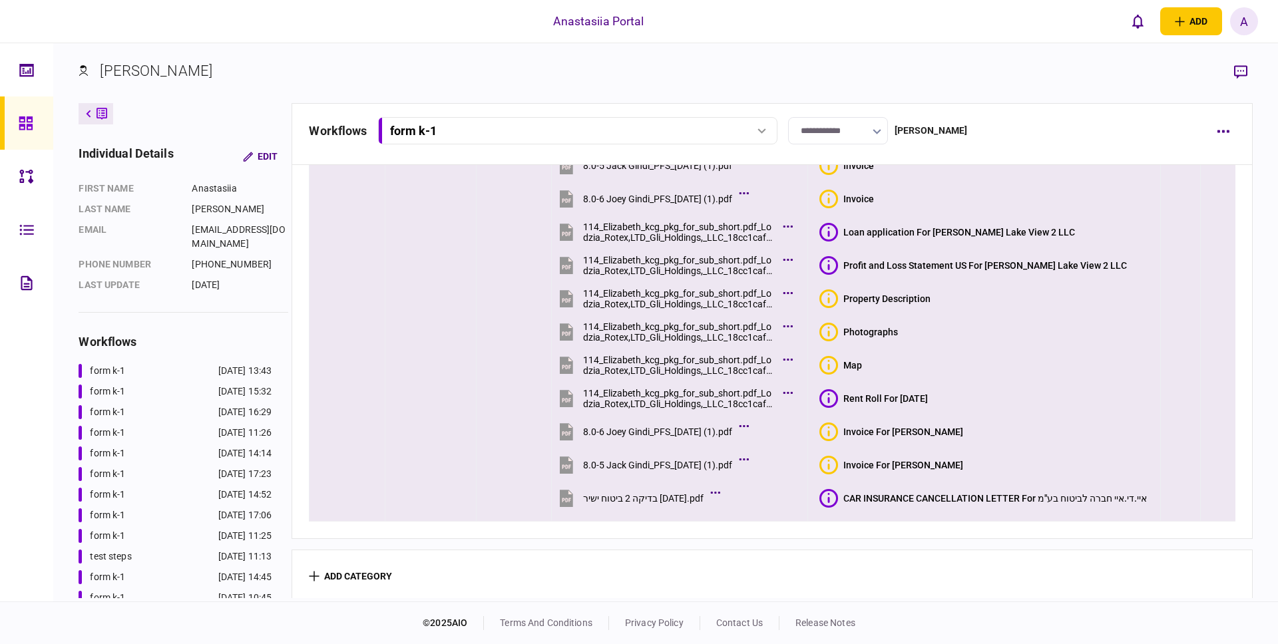
click at [828, 498] on icon at bounding box center [829, 498] width 19 height 19
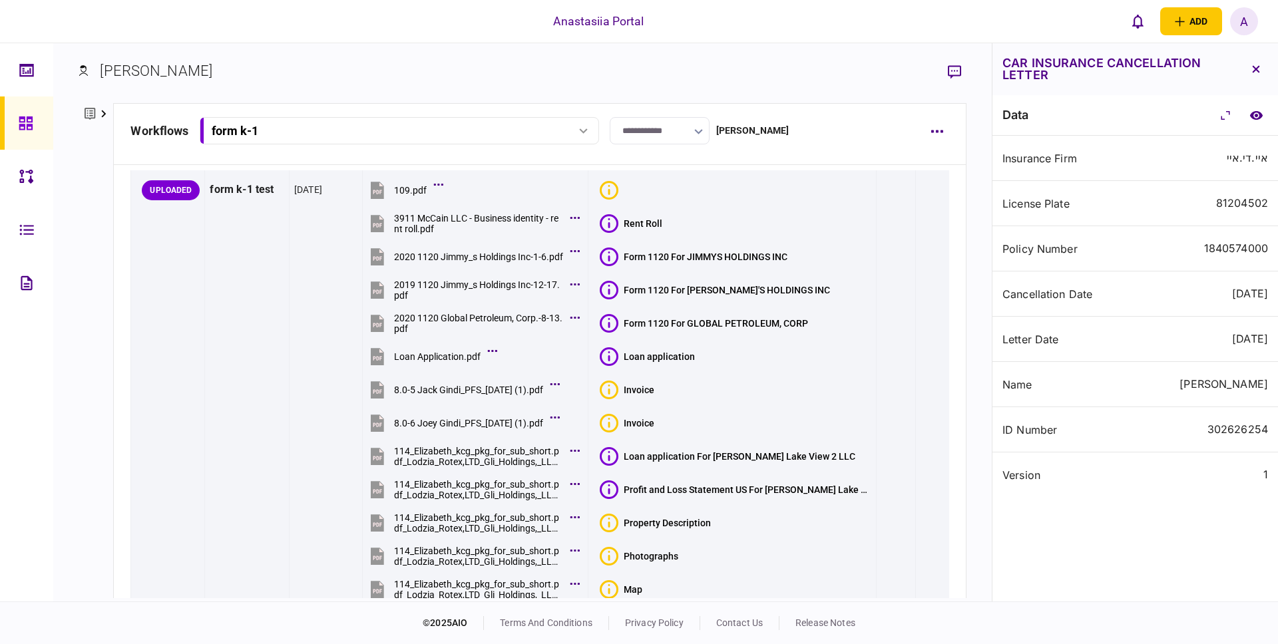
scroll to position [0, 0]
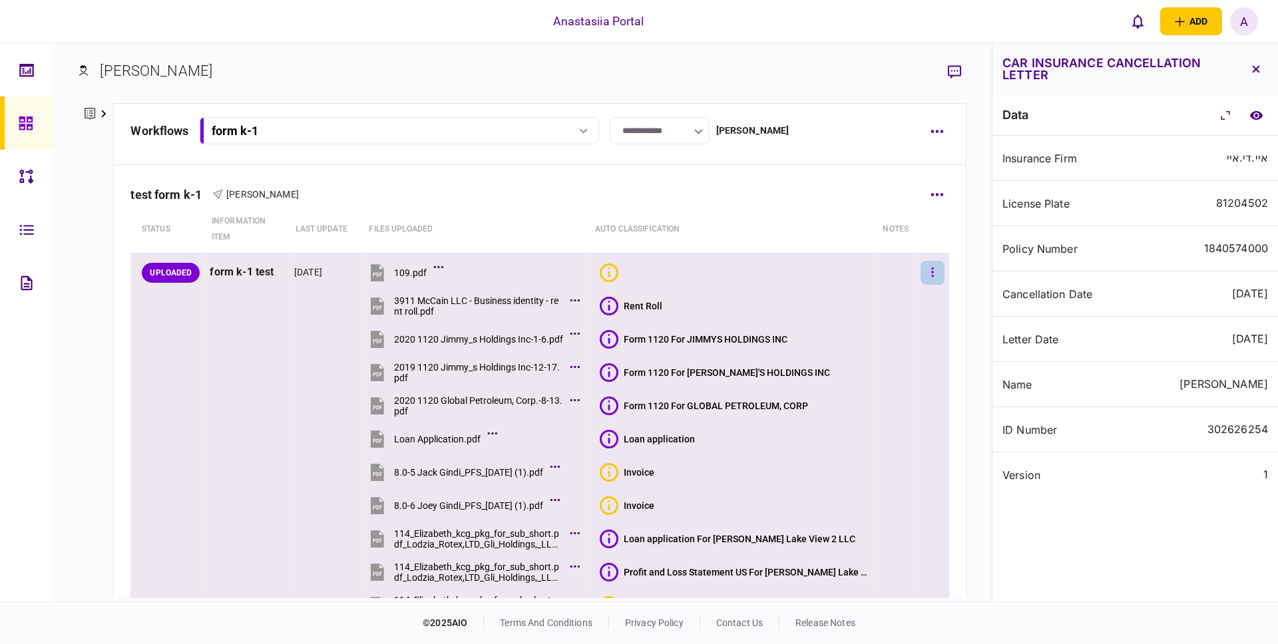
click at [927, 278] on button "button" at bounding box center [933, 273] width 24 height 24
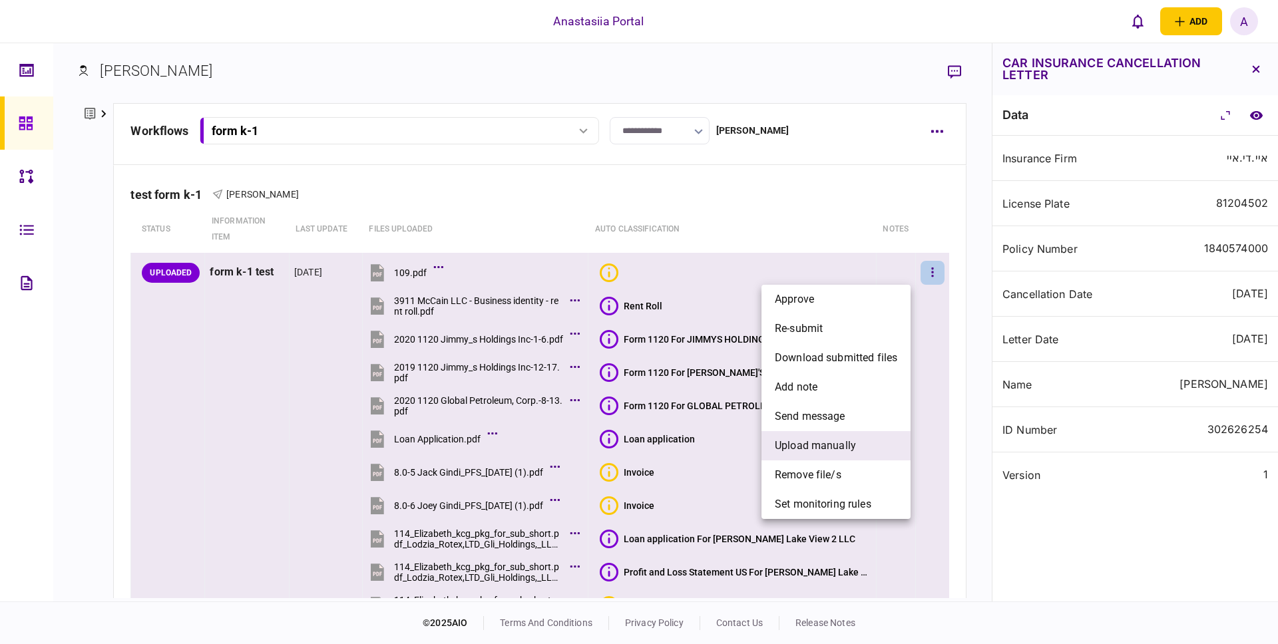
click at [828, 447] on span "upload manually" at bounding box center [815, 446] width 81 height 16
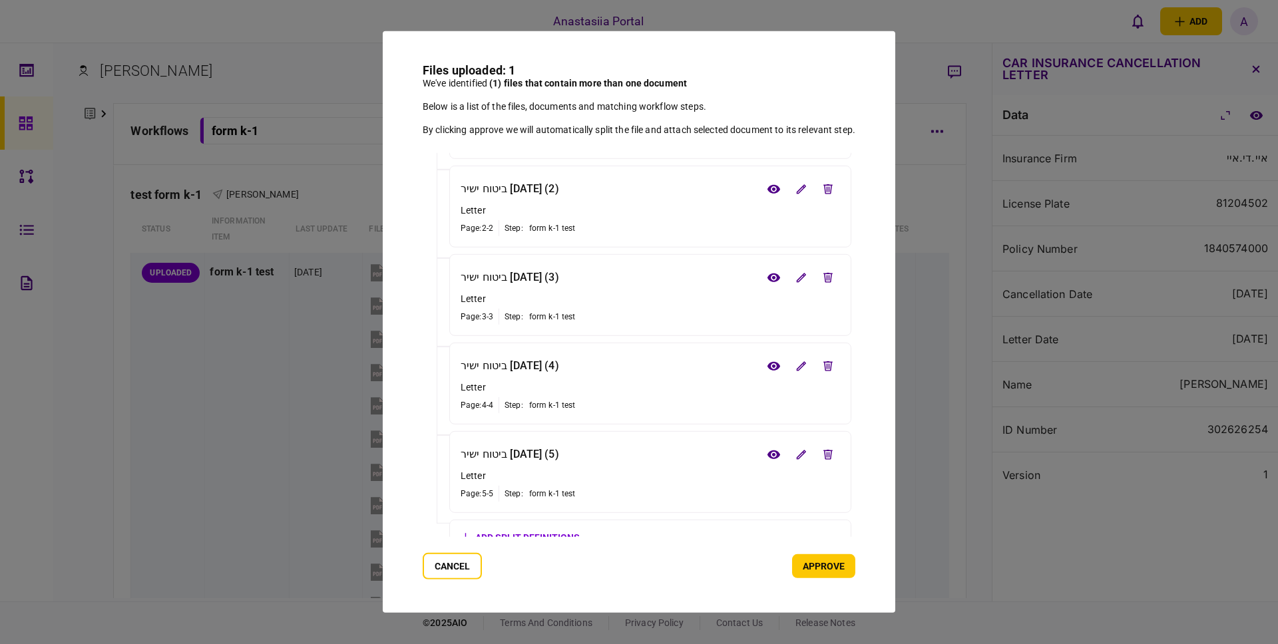
scroll to position [147, 0]
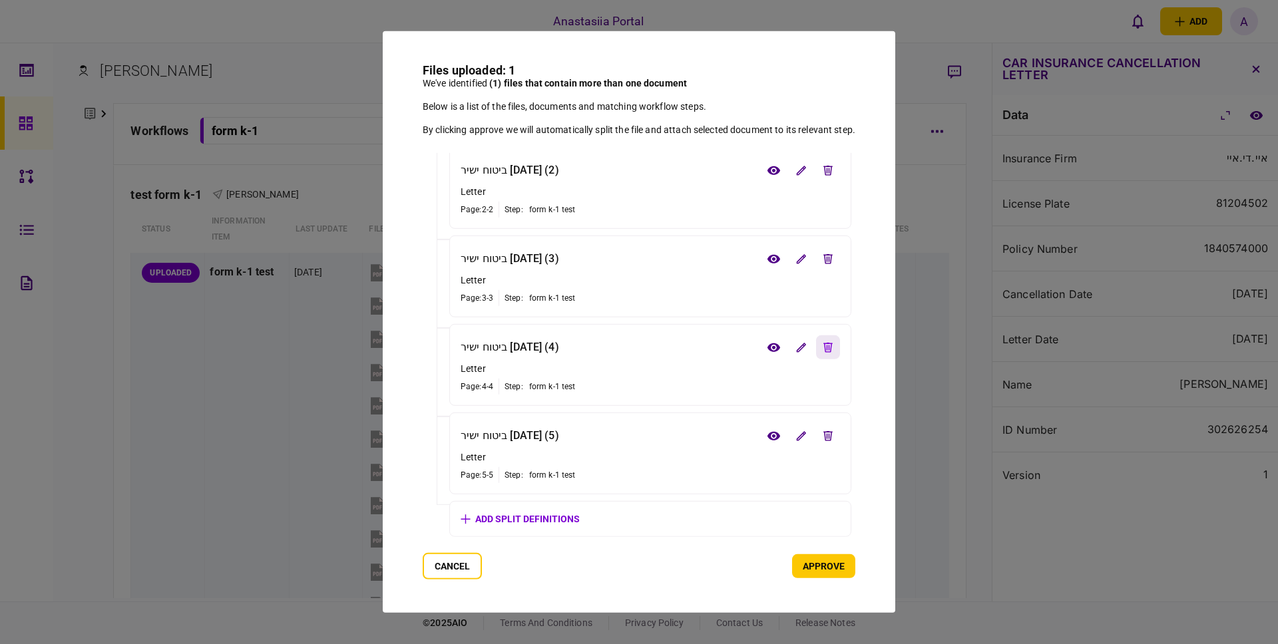
click at [822, 345] on button "edit file" at bounding box center [828, 348] width 24 height 24
click at [826, 436] on icon "edit file" at bounding box center [828, 436] width 9 height 10
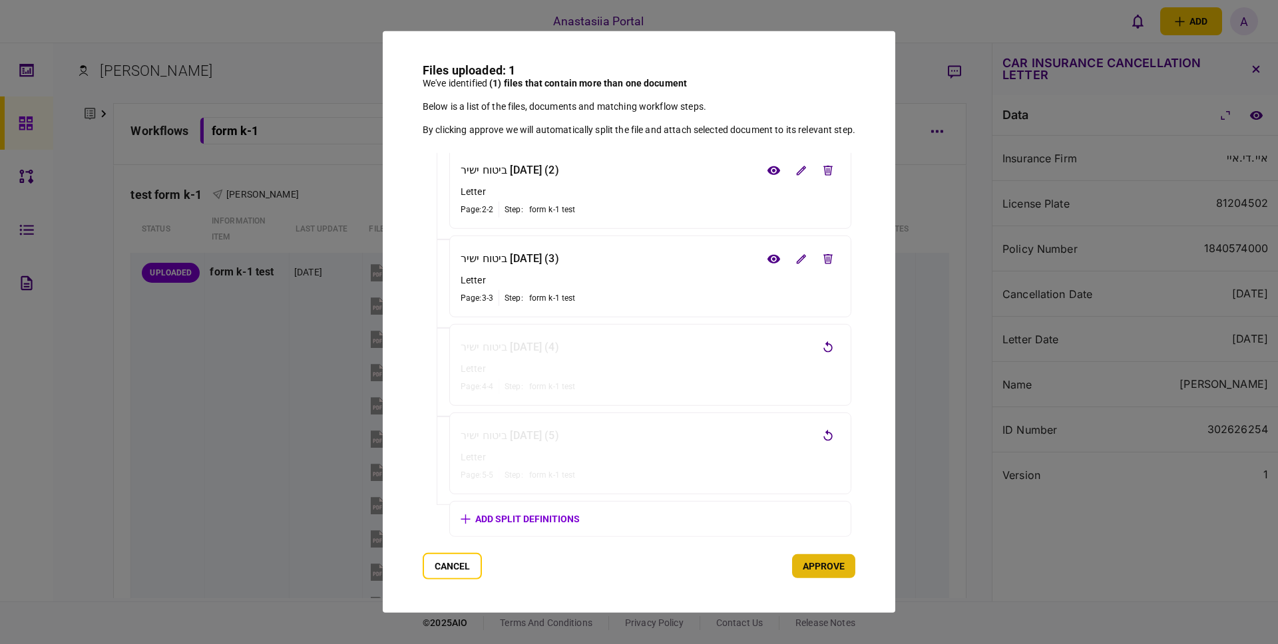
click at [822, 571] on button "approve" at bounding box center [823, 567] width 63 height 24
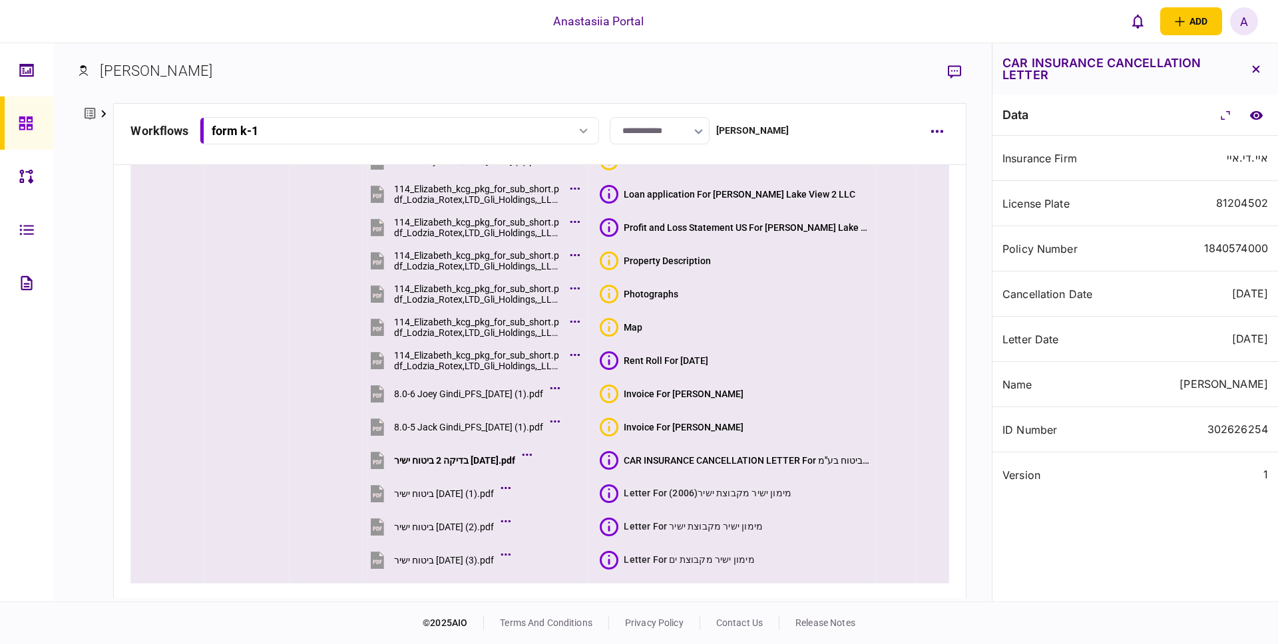
scroll to position [415, 0]
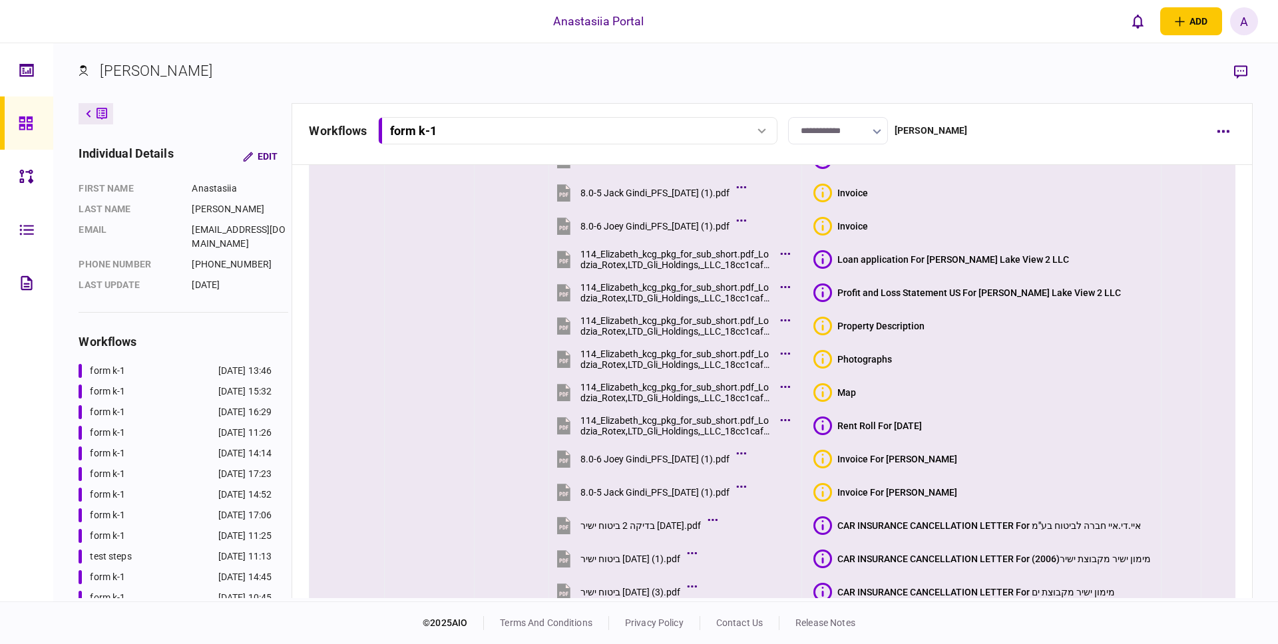
scroll to position [399, 0]
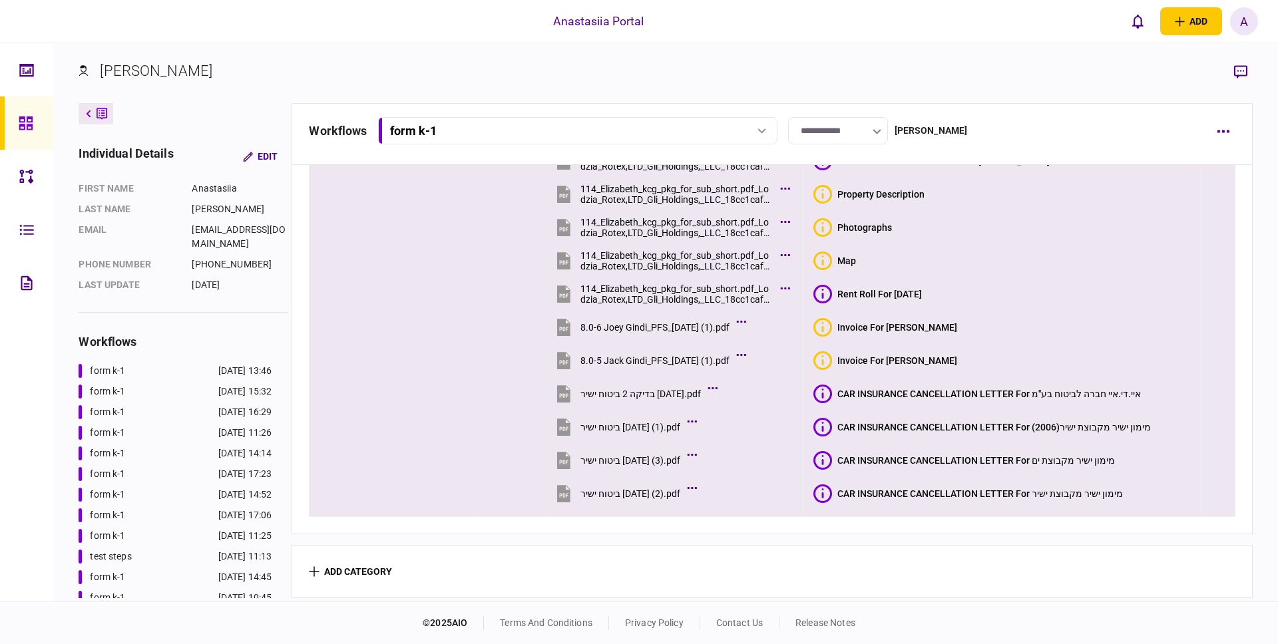
click at [835, 427] on button "CAR INSURANCE CANCELLATION LETTER For [PERSON_NAME] ישיר מקבוצת ישיר(2006)" at bounding box center [983, 427] width 338 height 19
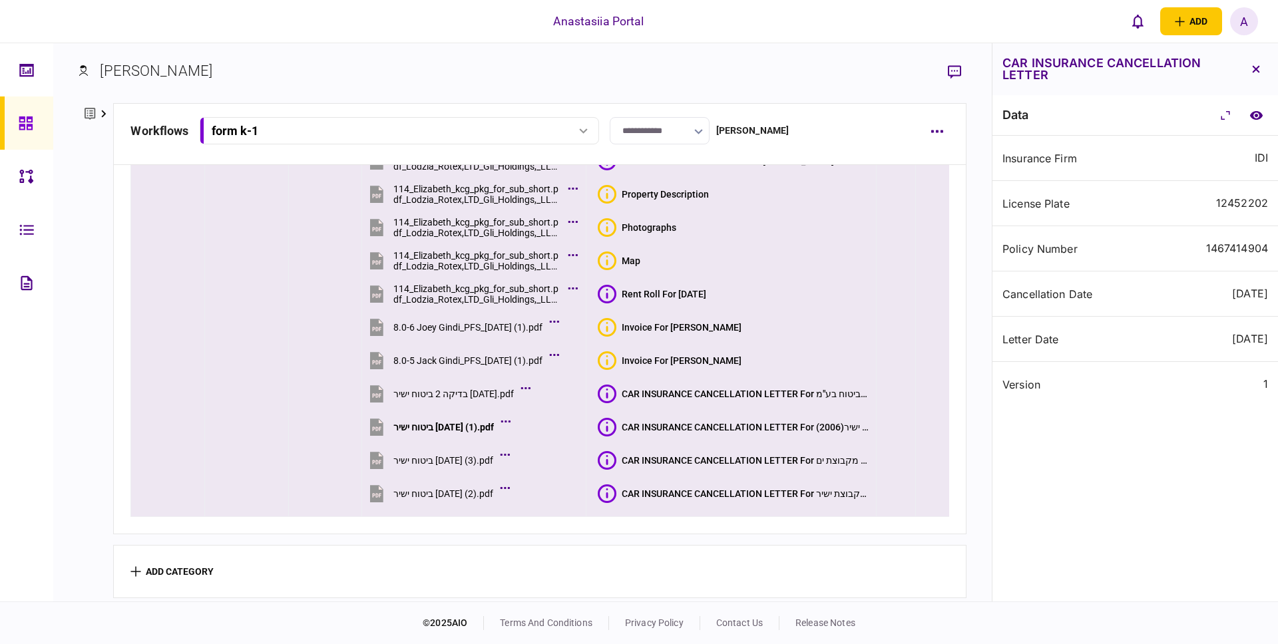
click at [616, 454] on button "CAR INSURANCE CANCELLATION LETTER For [PERSON_NAME] ישיר מקבוצת ים" at bounding box center [735, 460] width 274 height 19
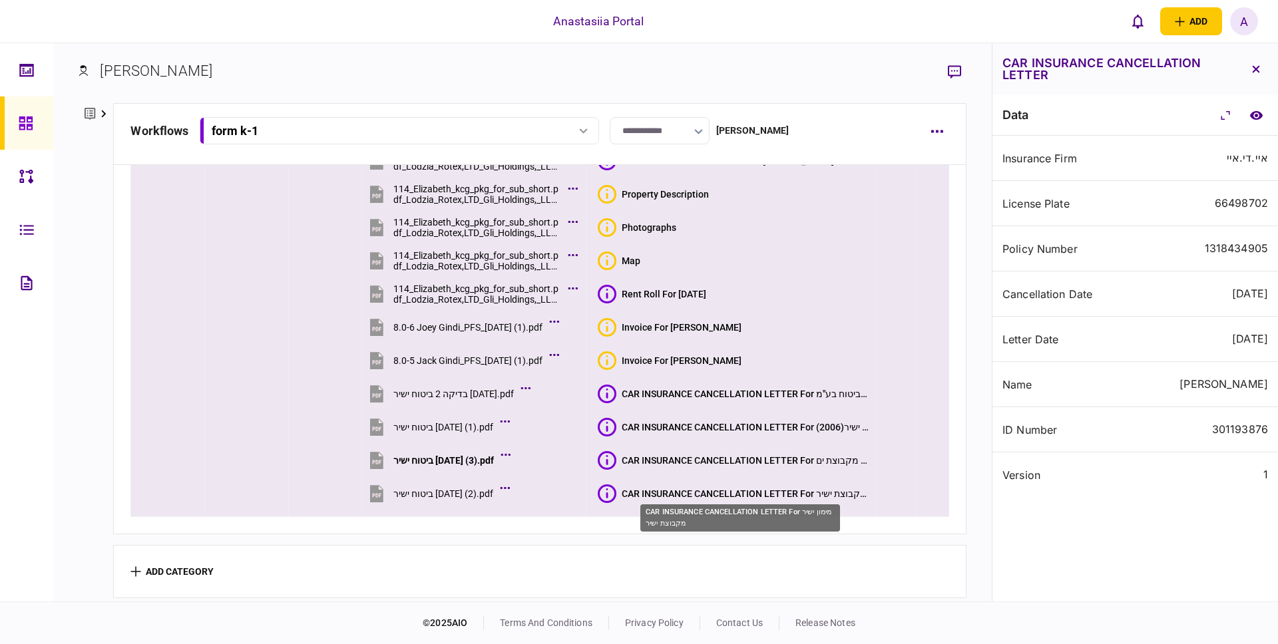
click at [636, 493] on div "CAR INSURANCE CANCELLATION LETTER For [PERSON_NAME] ישיר מקבוצת ישיר" at bounding box center [747, 494] width 250 height 11
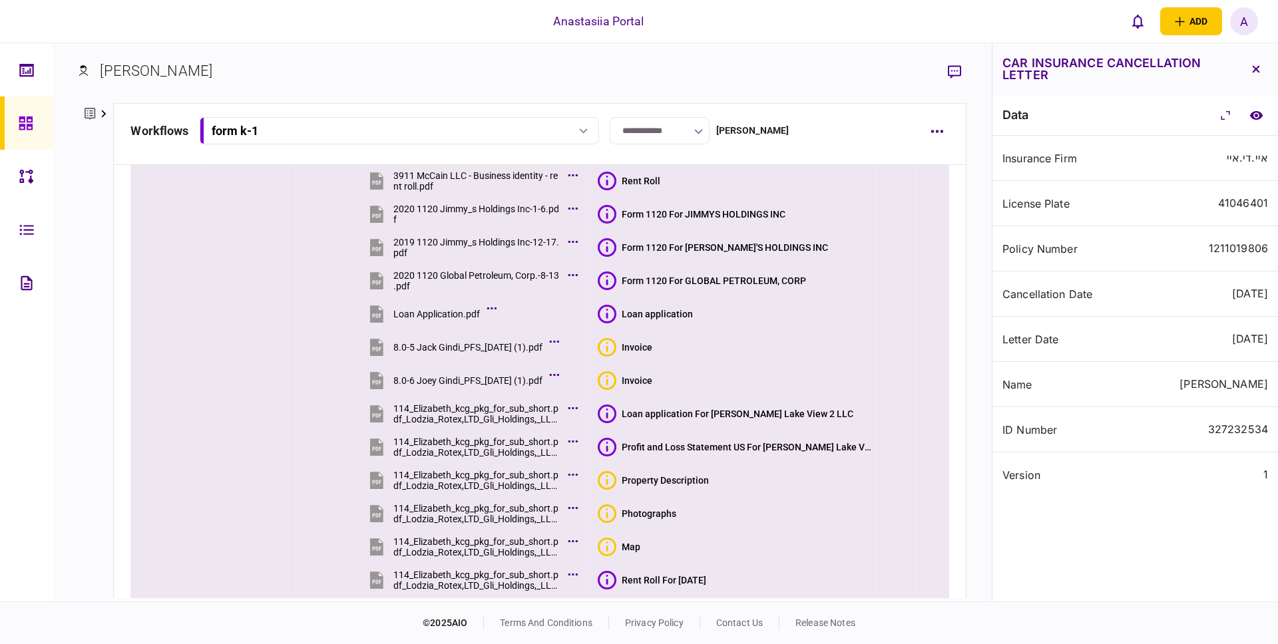
scroll to position [0, 0]
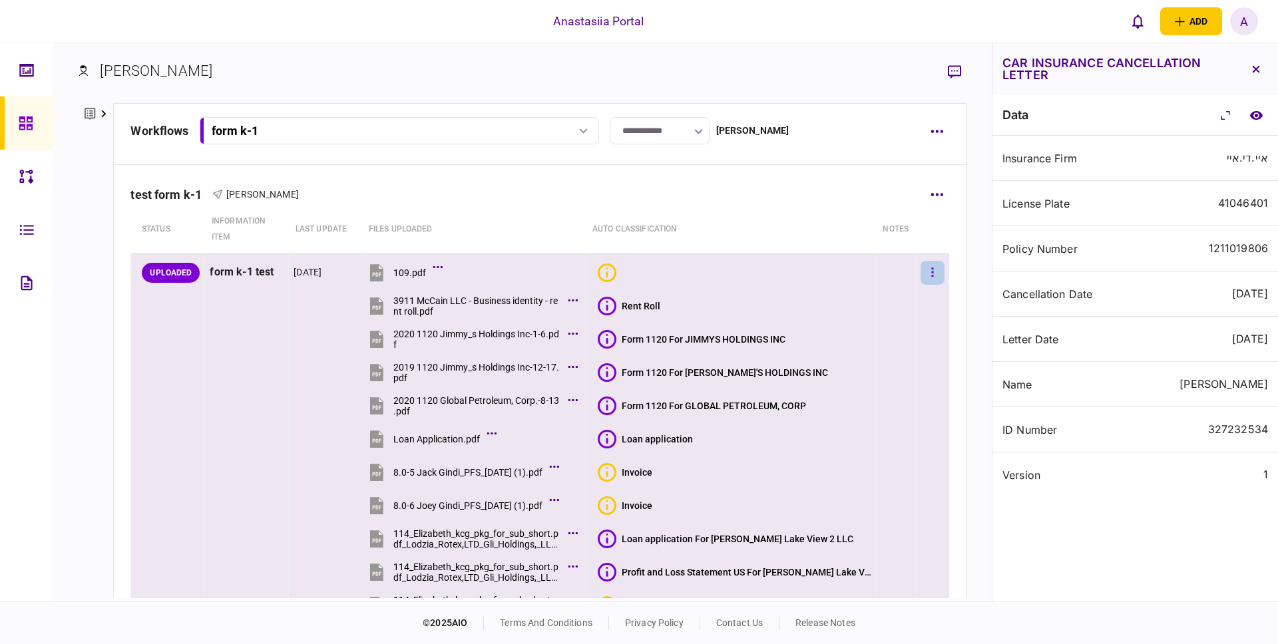
click at [921, 280] on button "button" at bounding box center [933, 273] width 24 height 24
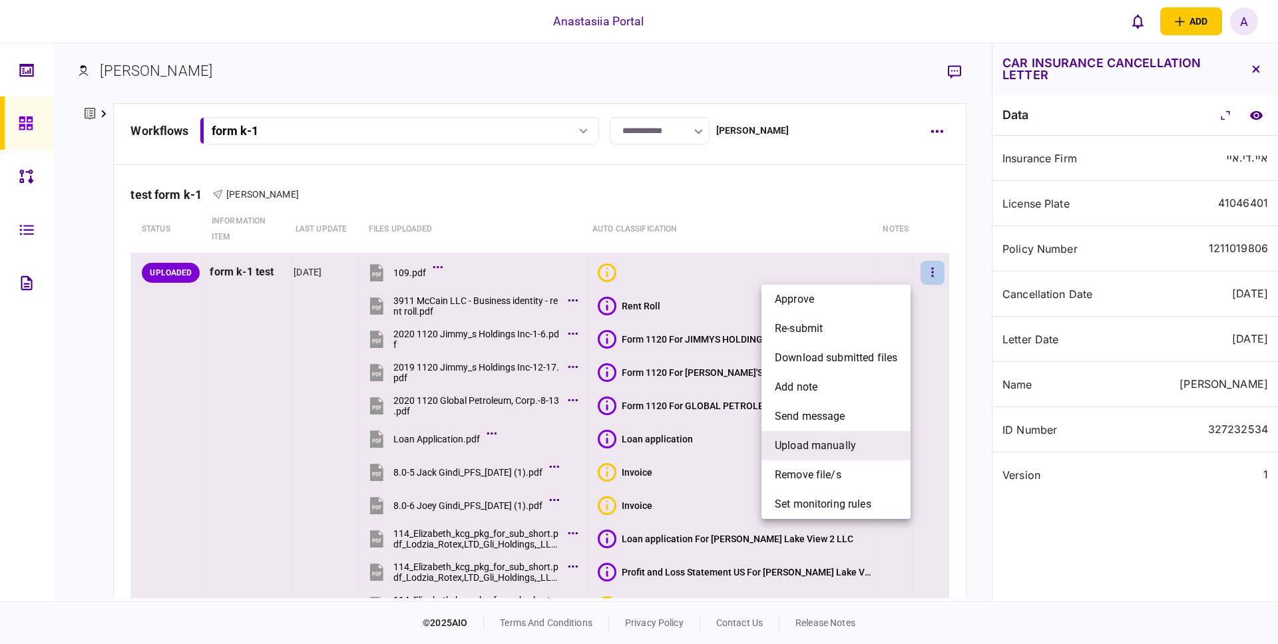
click at [834, 453] on span "upload manually" at bounding box center [815, 446] width 81 height 16
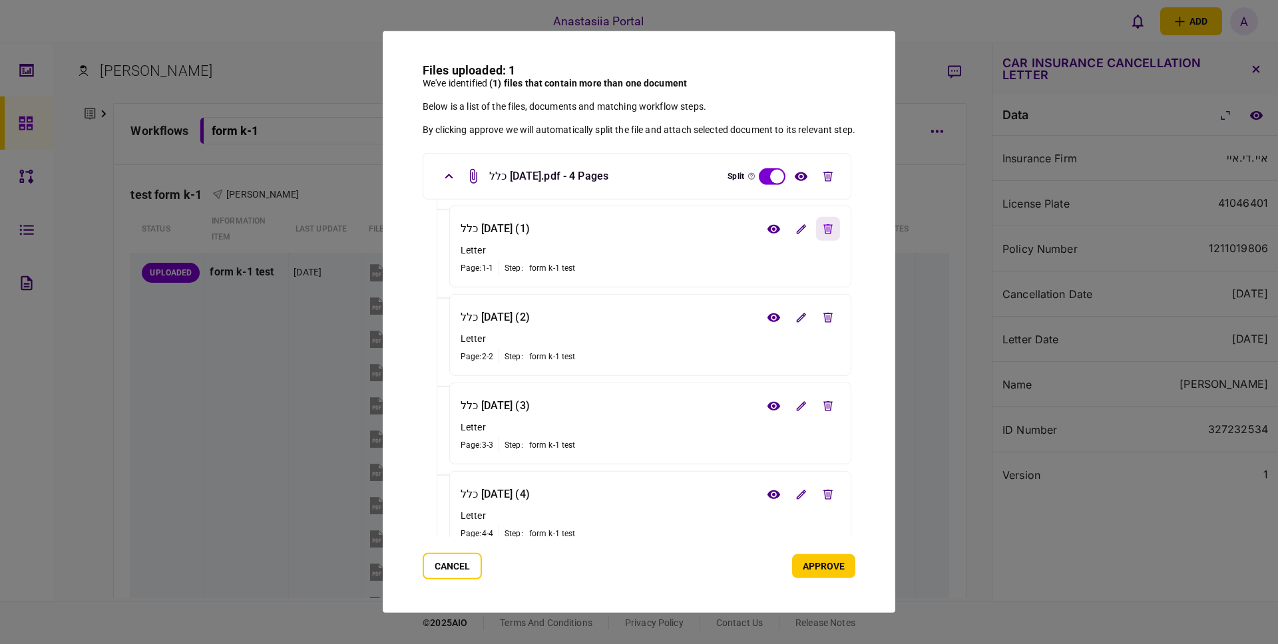
click at [824, 234] on button "edit file" at bounding box center [828, 229] width 24 height 24
click at [821, 310] on button "edit file" at bounding box center [828, 318] width 24 height 24
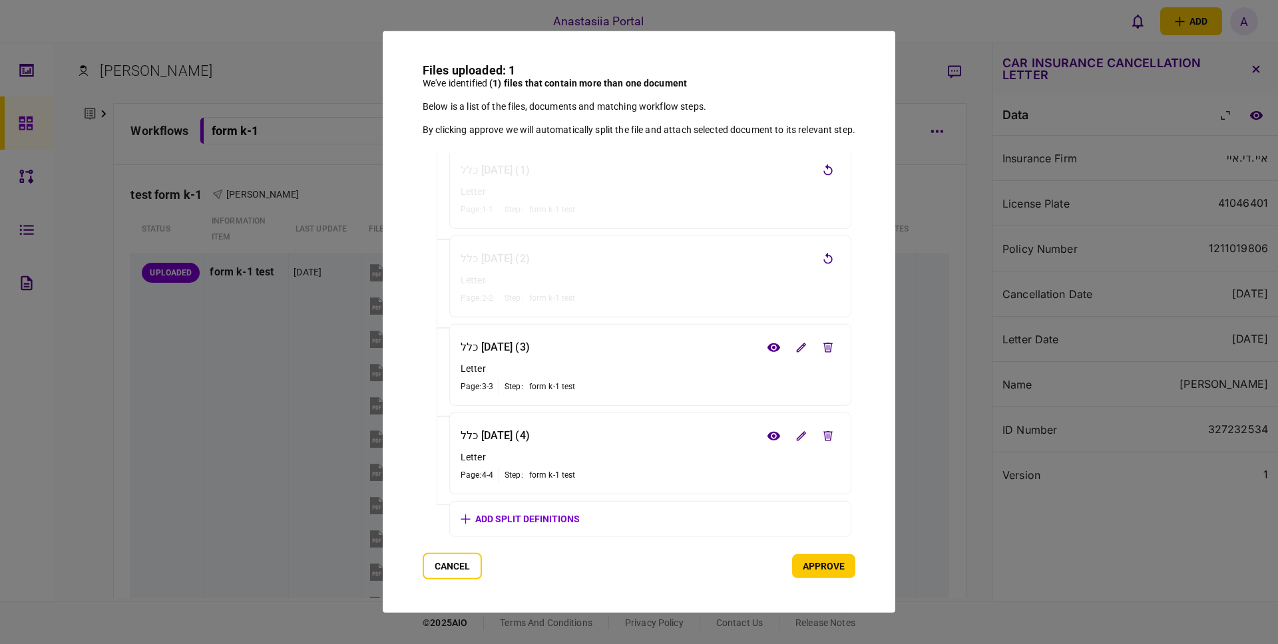
click at [818, 576] on button "approve" at bounding box center [823, 567] width 63 height 24
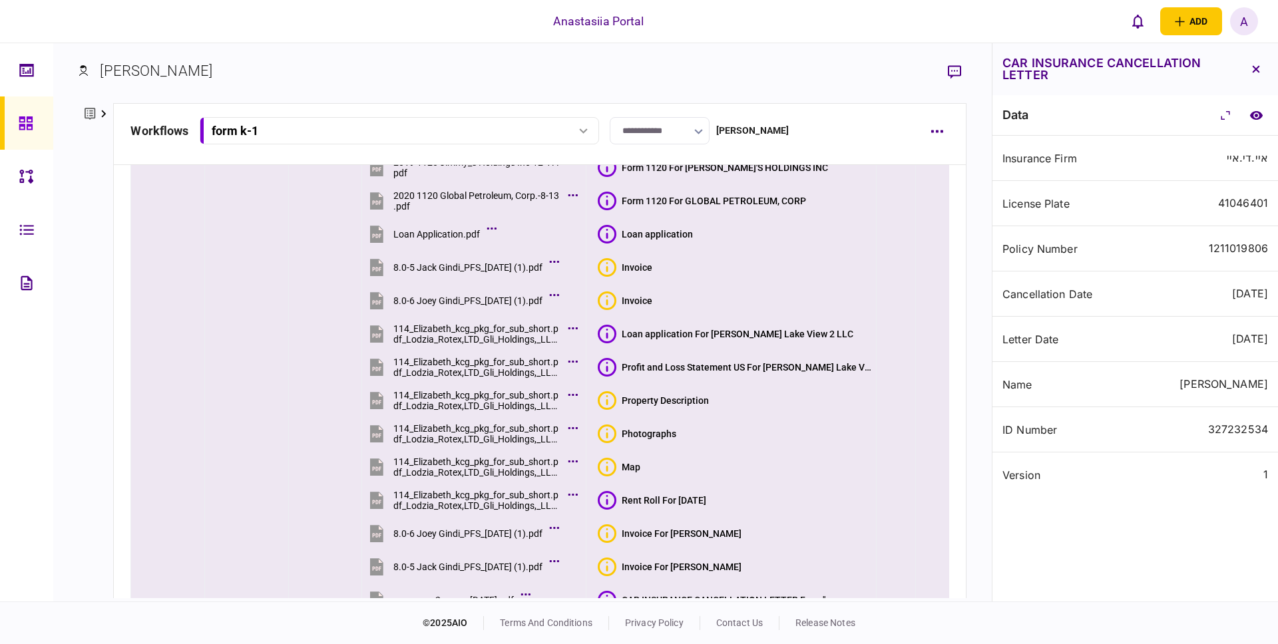
scroll to position [482, 0]
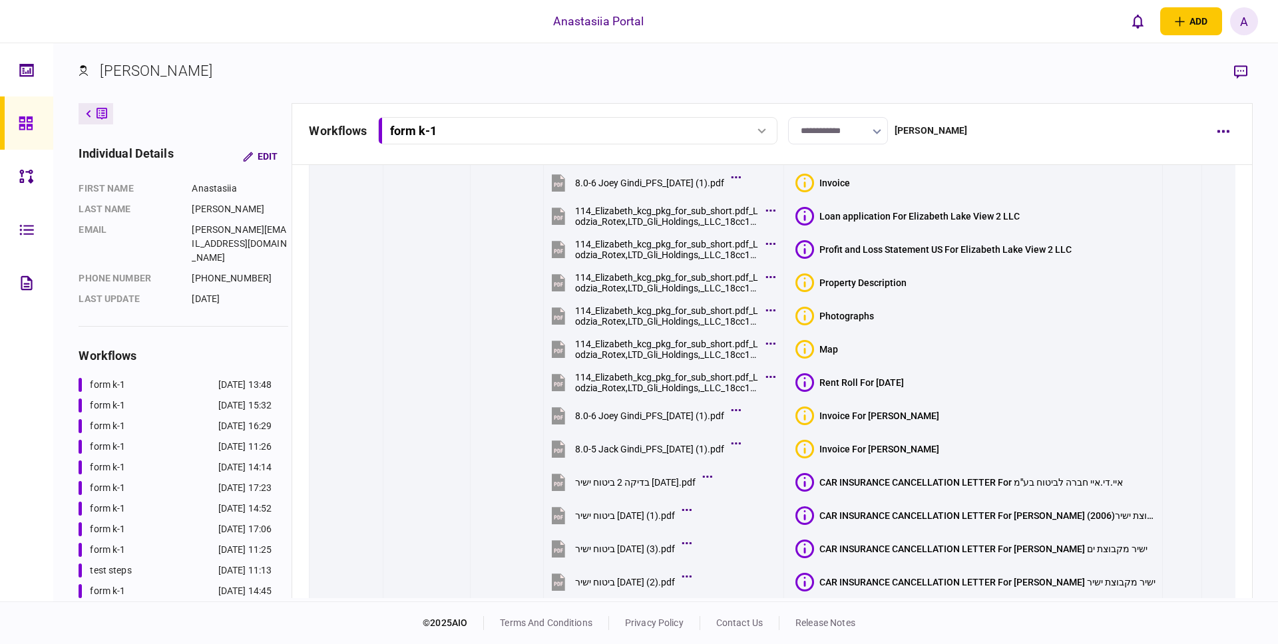
scroll to position [466, 0]
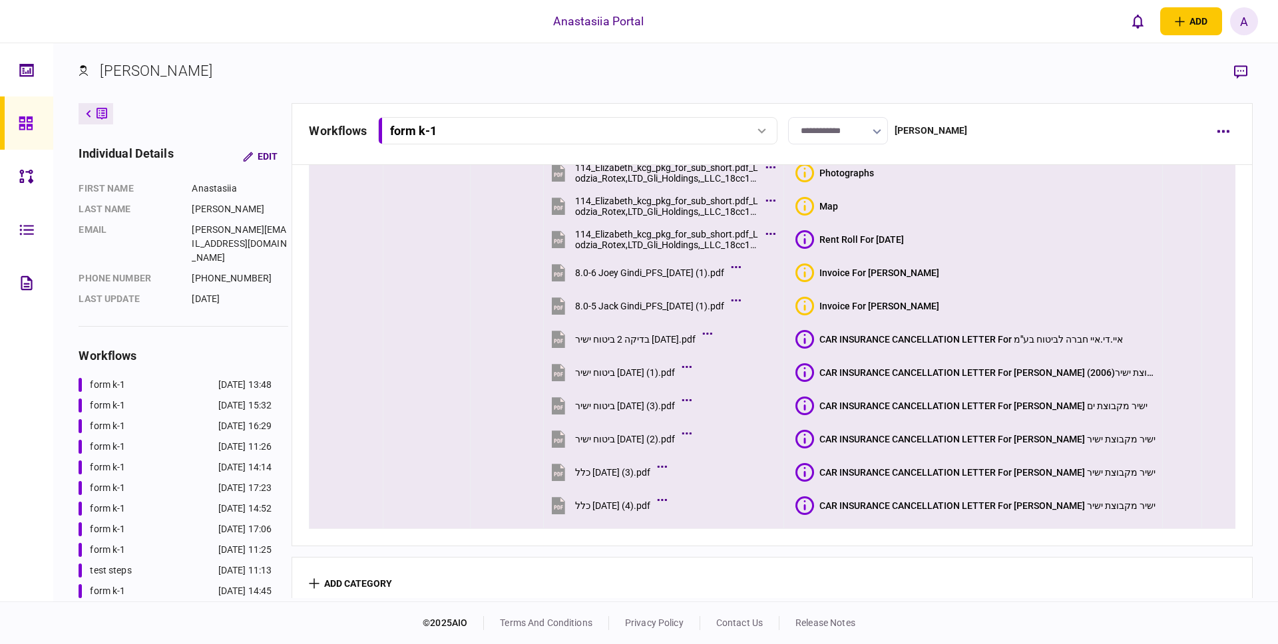
click at [806, 467] on icon at bounding box center [805, 472] width 2 height 10
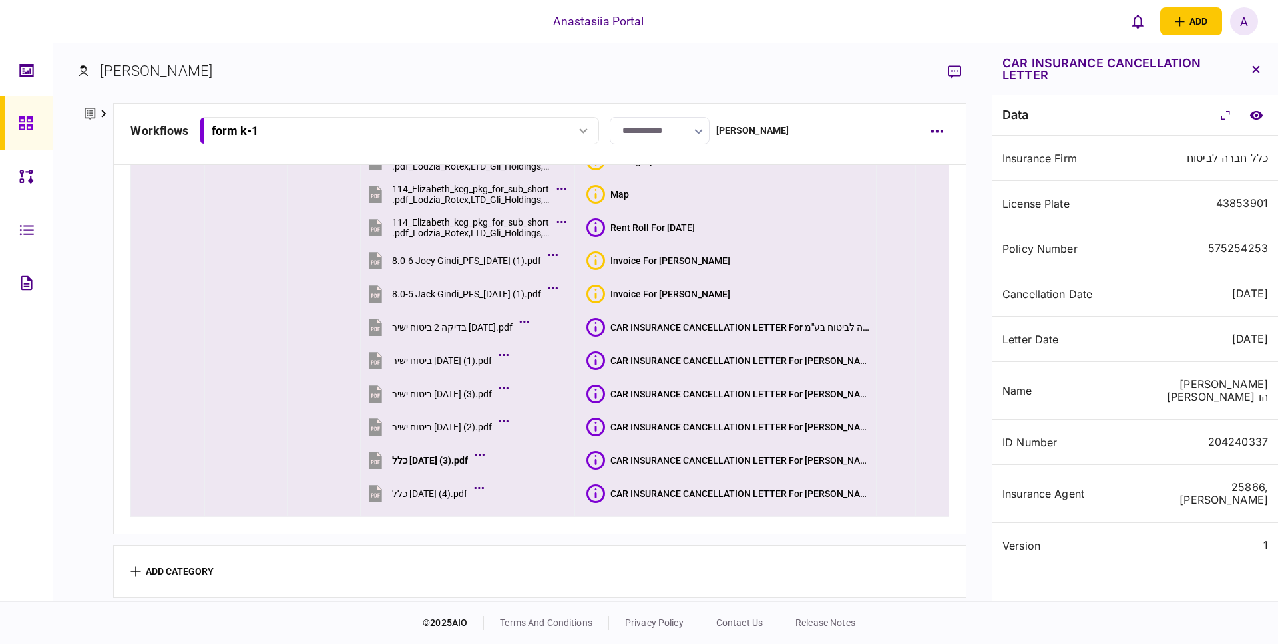
click at [605, 490] on icon at bounding box center [596, 494] width 19 height 19
